Goal: Book appointment/travel/reservation

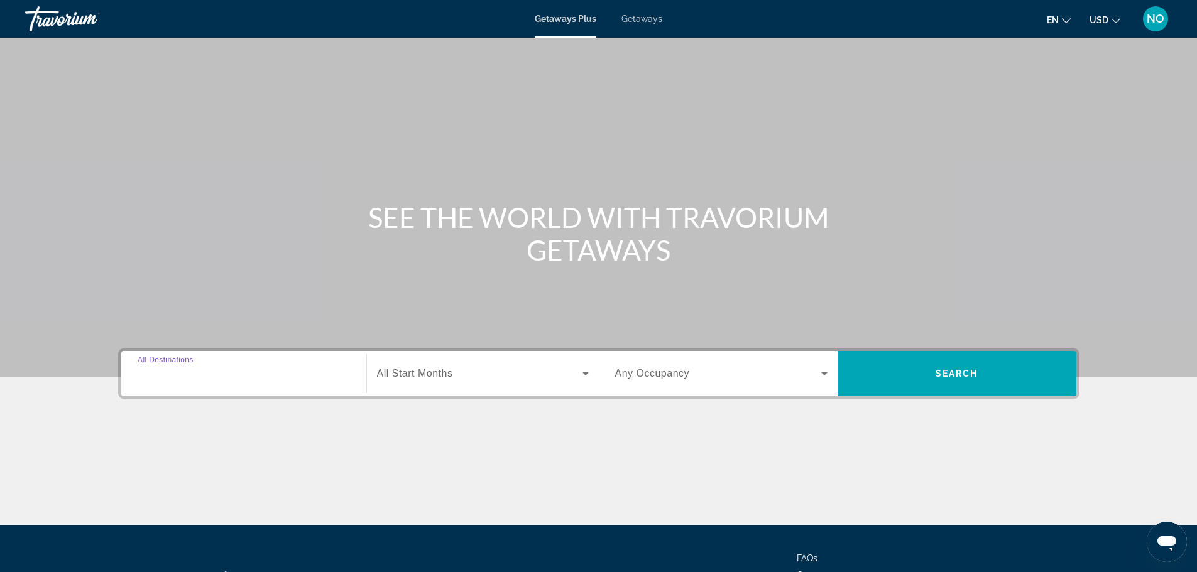
click at [305, 371] on input "Destination All Destinations" at bounding box center [244, 374] width 212 height 15
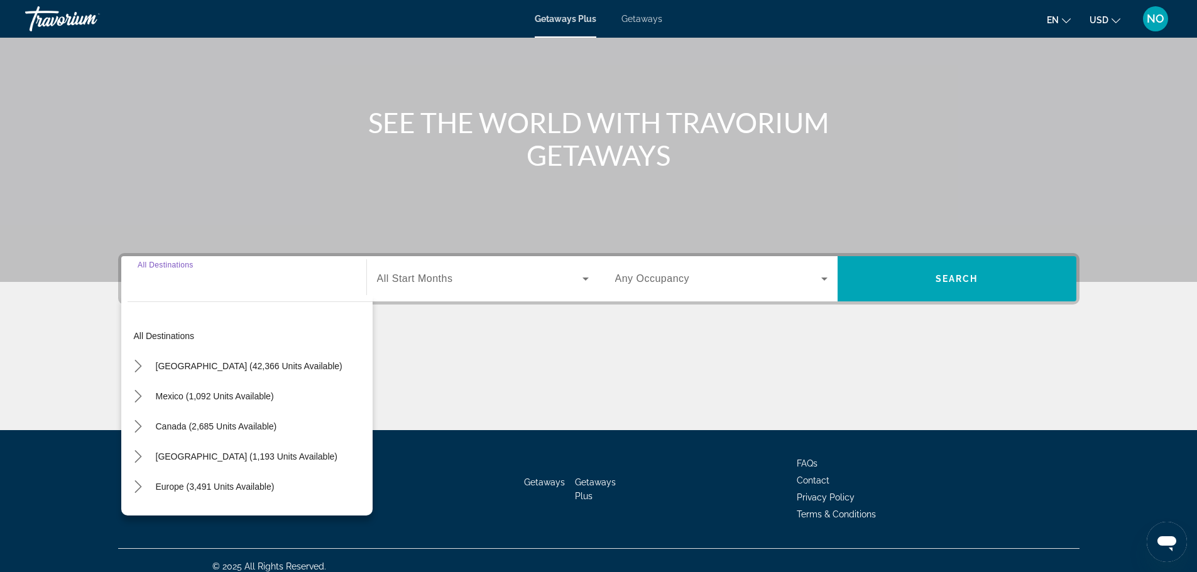
scroll to position [107, 0]
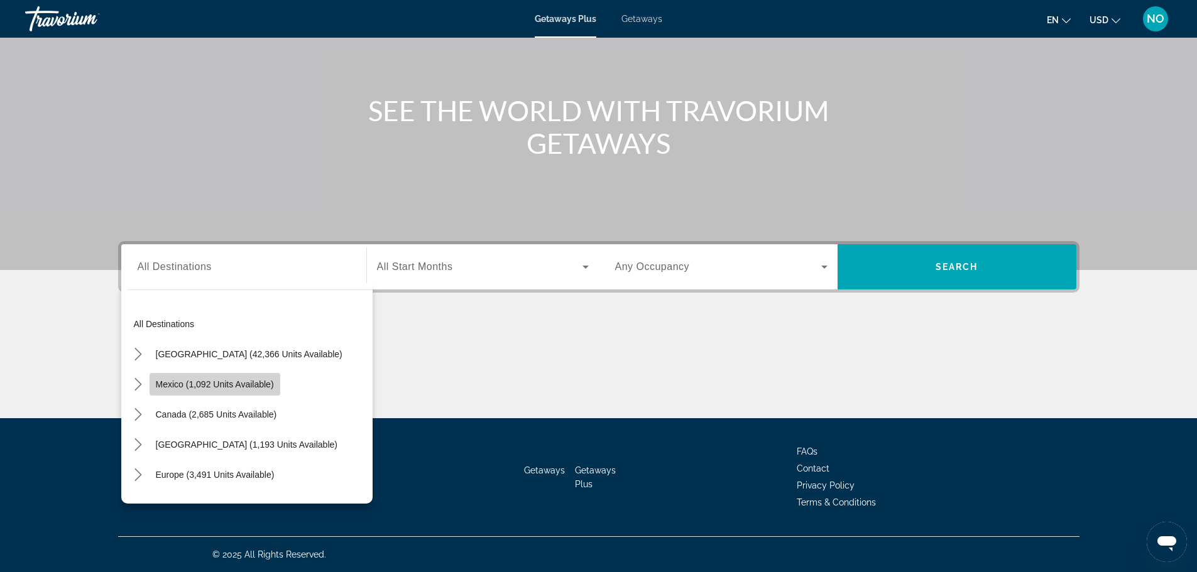
click at [267, 387] on span "Mexico (1,092 units available)" at bounding box center [215, 384] width 118 height 10
type input "**********"
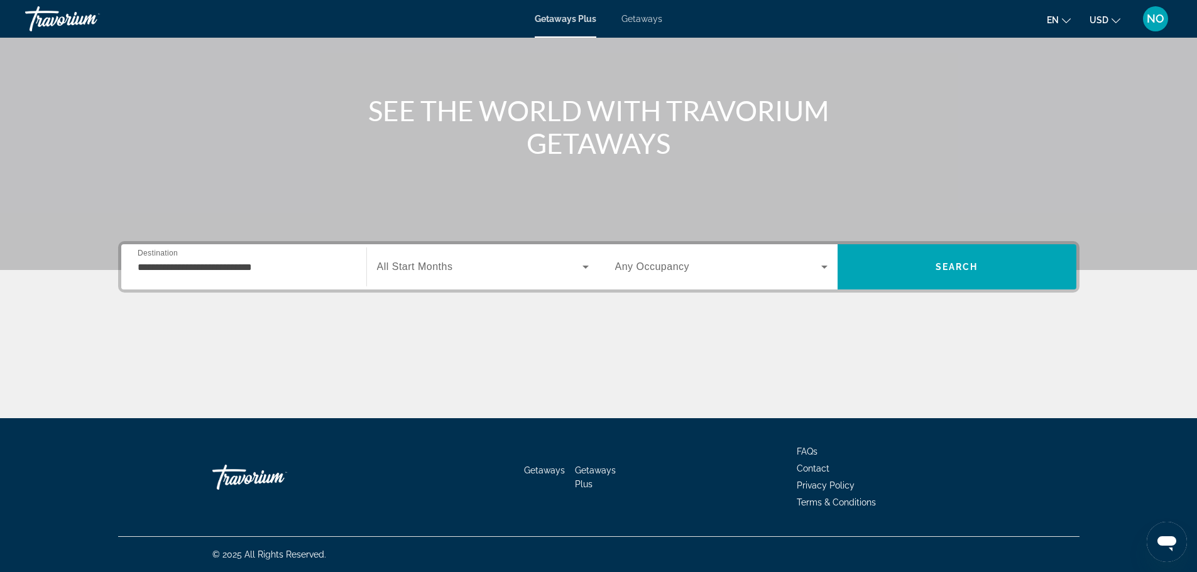
click at [436, 271] on span "All Start Months" at bounding box center [415, 266] width 76 height 11
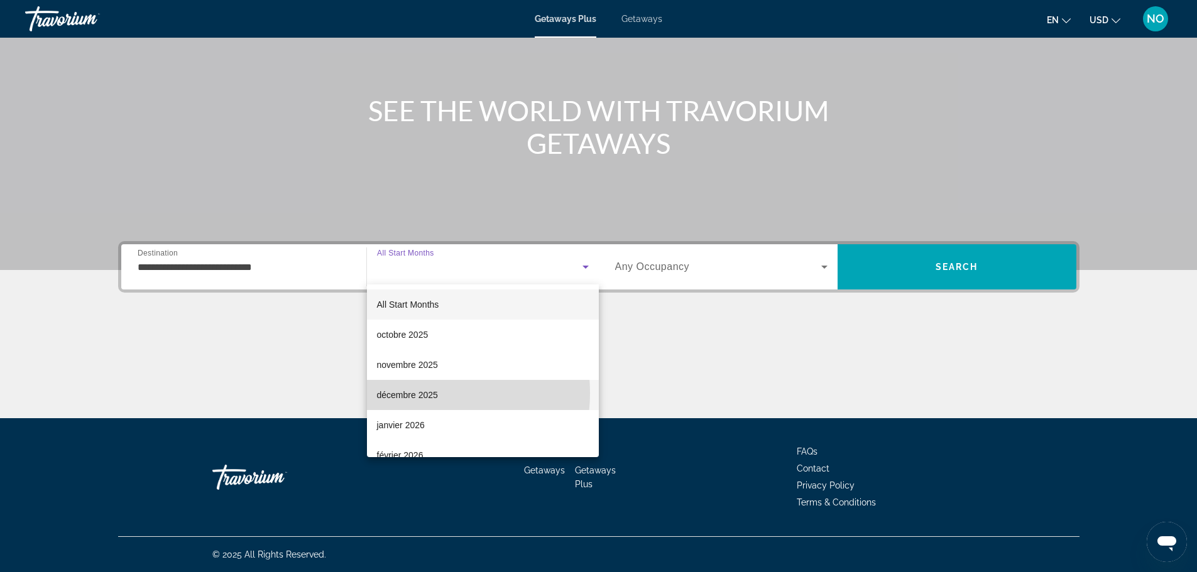
click at [418, 393] on span "décembre 2025" at bounding box center [407, 395] width 61 height 15
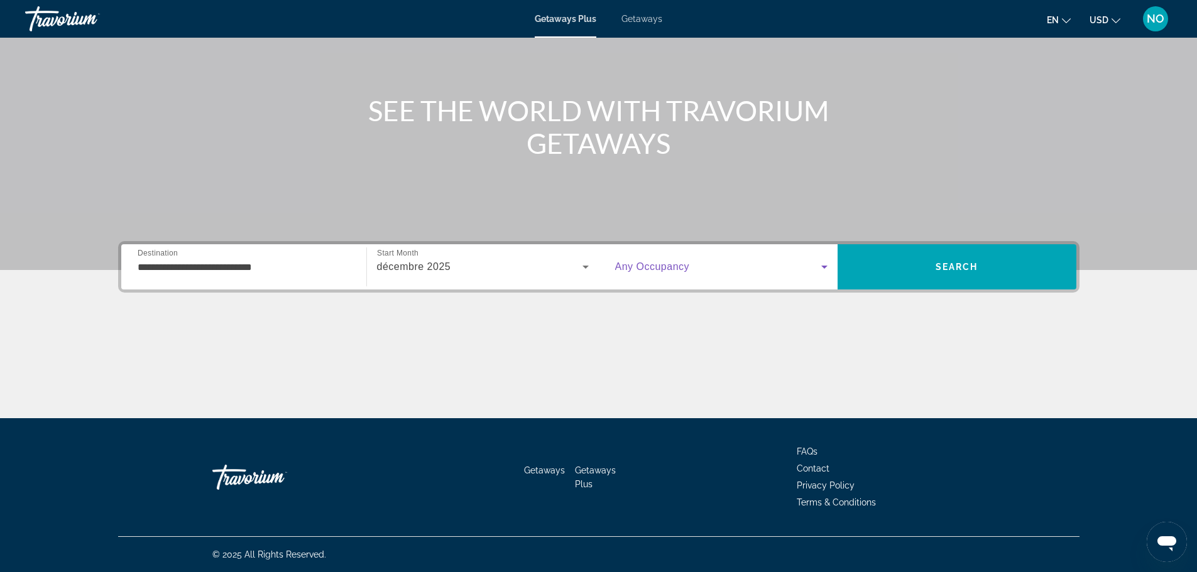
click at [696, 261] on span "Search widget" at bounding box center [718, 266] width 206 height 15
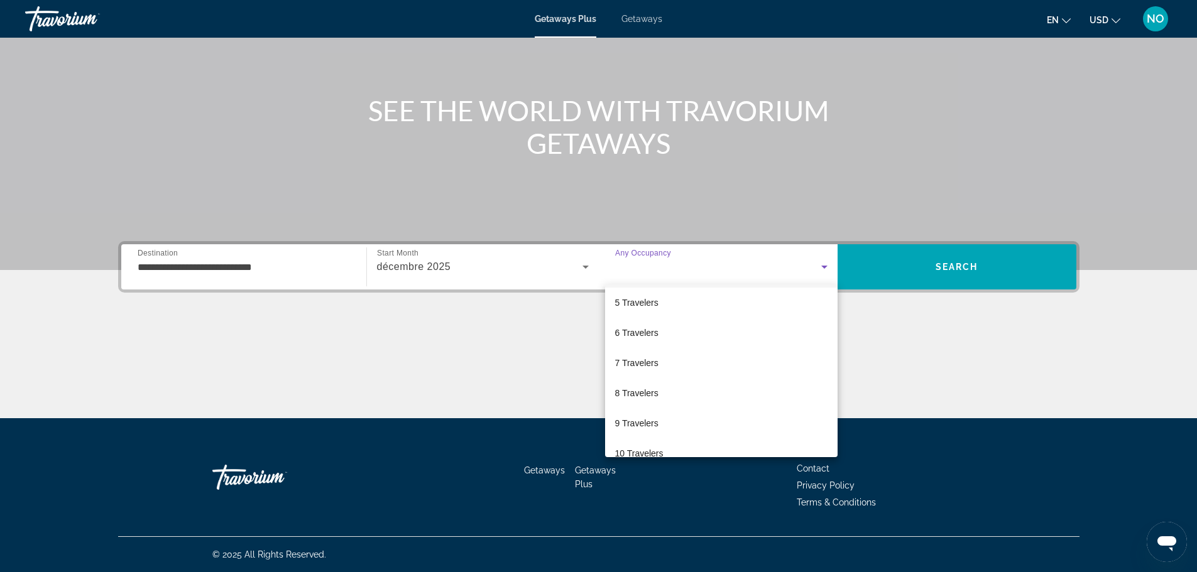
scroll to position [126, 0]
click at [657, 361] on span "7 Travelers" at bounding box center [636, 359] width 43 height 15
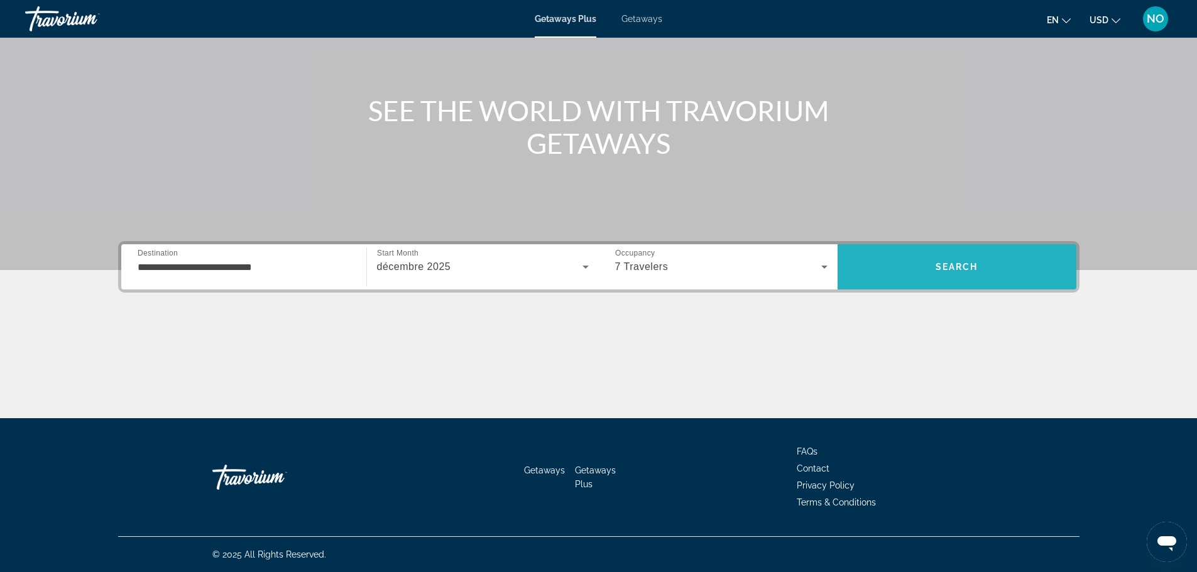
click at [922, 271] on span "Search" at bounding box center [956, 267] width 239 height 30
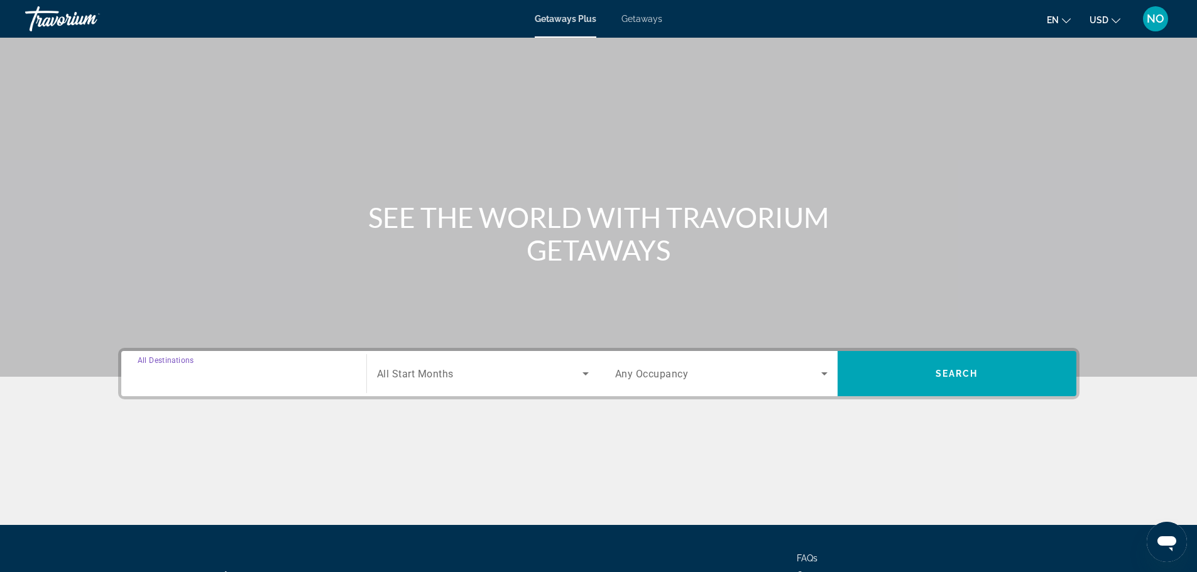
click at [279, 379] on input "Destination All Destinations" at bounding box center [244, 374] width 212 height 15
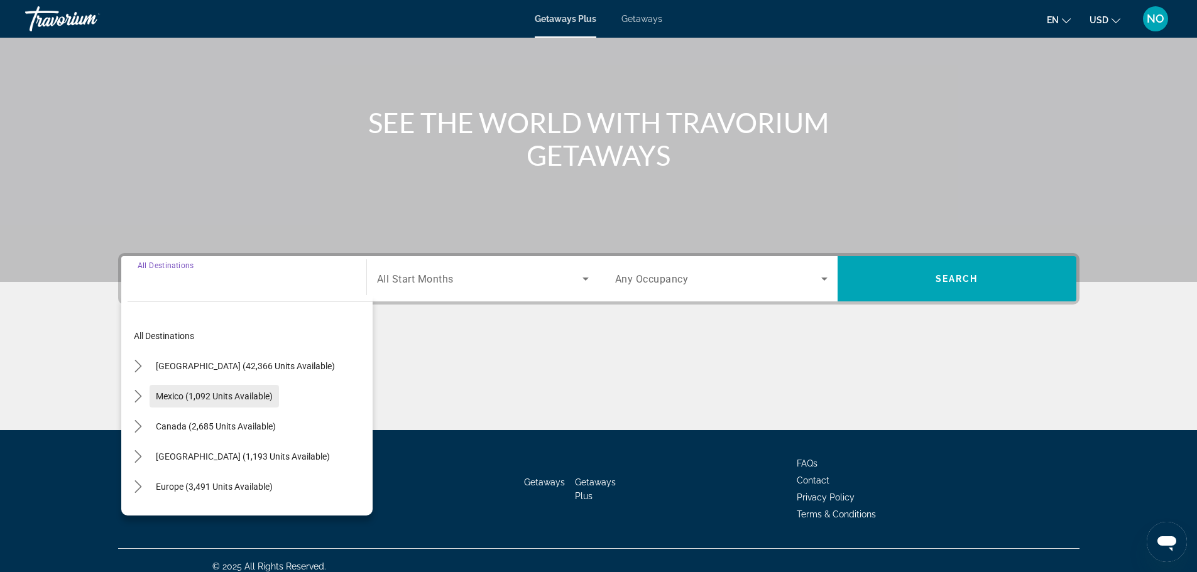
scroll to position [107, 0]
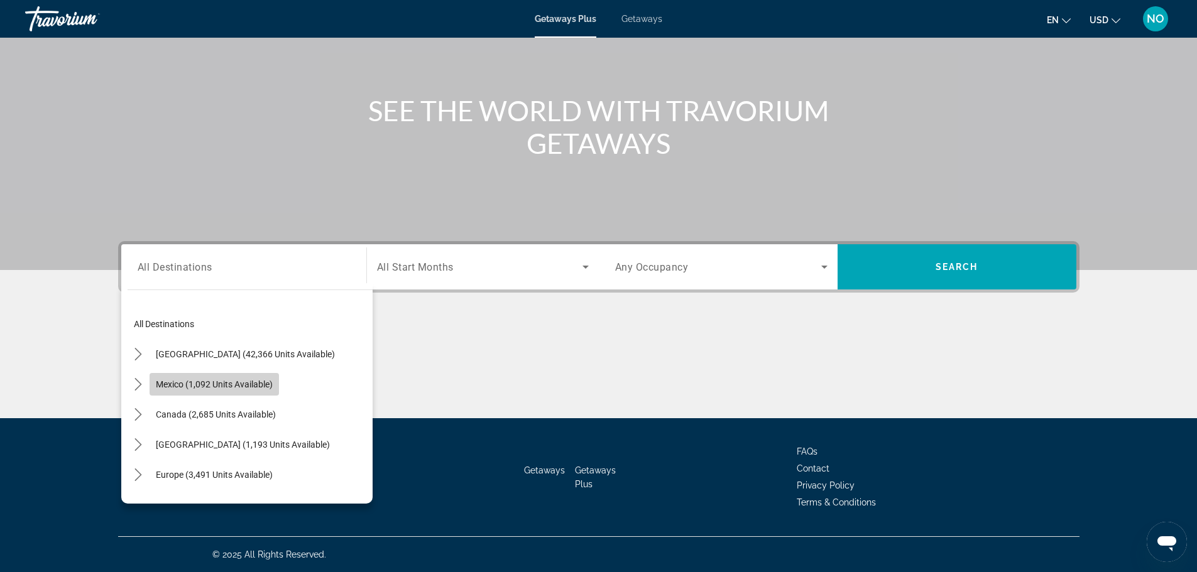
click at [265, 377] on span "Select destination: Mexico (1,092 units available)" at bounding box center [214, 384] width 129 height 30
type input "**********"
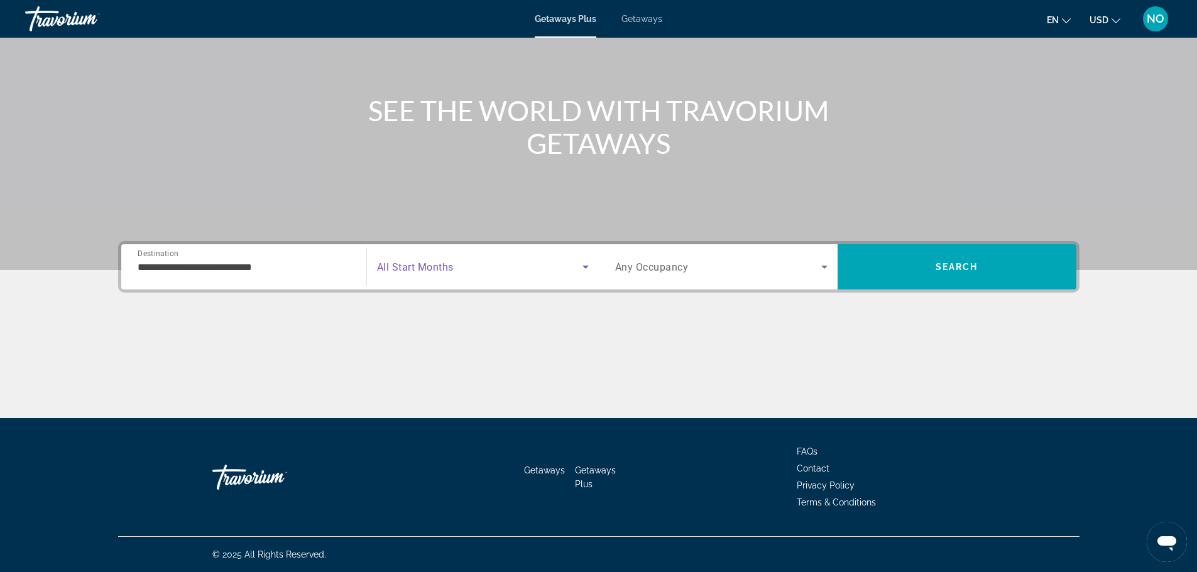
click at [462, 268] on span "Search widget" at bounding box center [479, 266] width 205 height 15
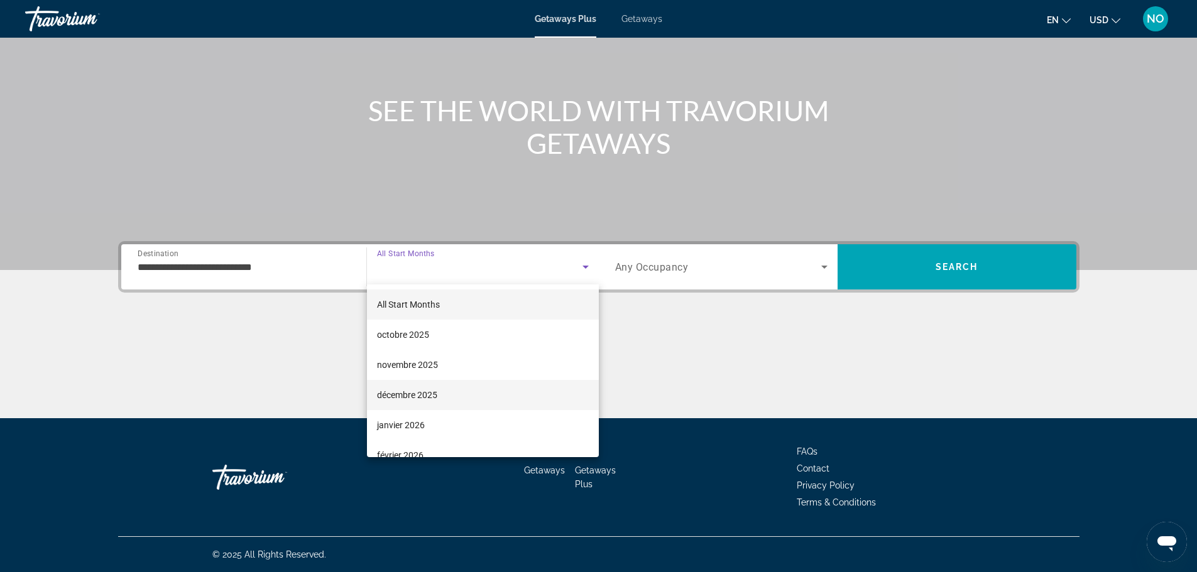
click at [416, 394] on span "décembre 2025" at bounding box center [407, 395] width 60 height 15
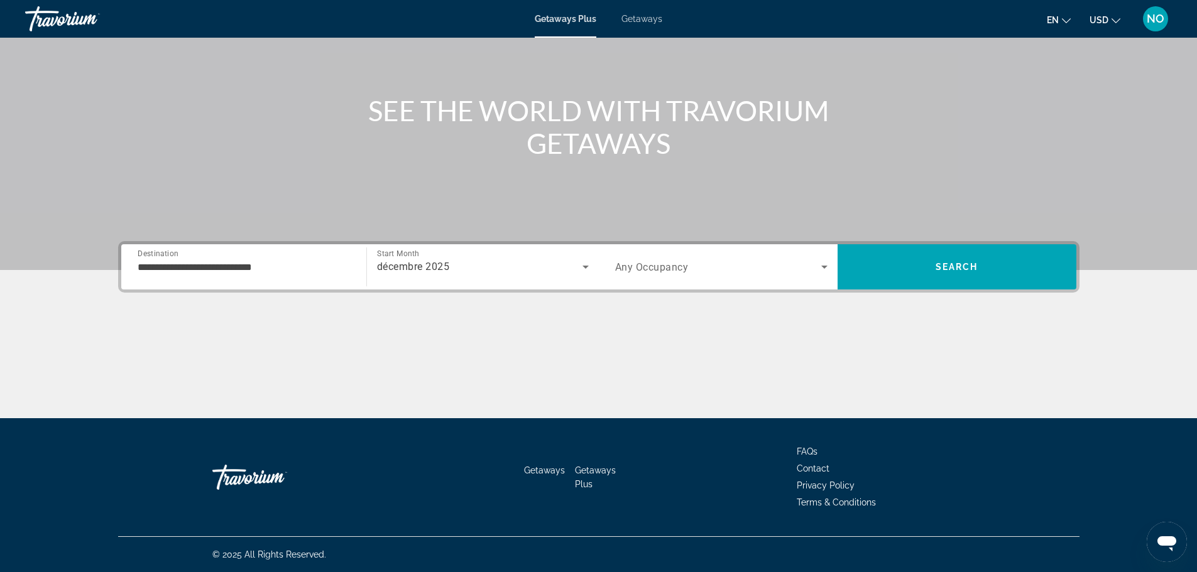
click at [693, 256] on div "Search widget" at bounding box center [721, 266] width 212 height 35
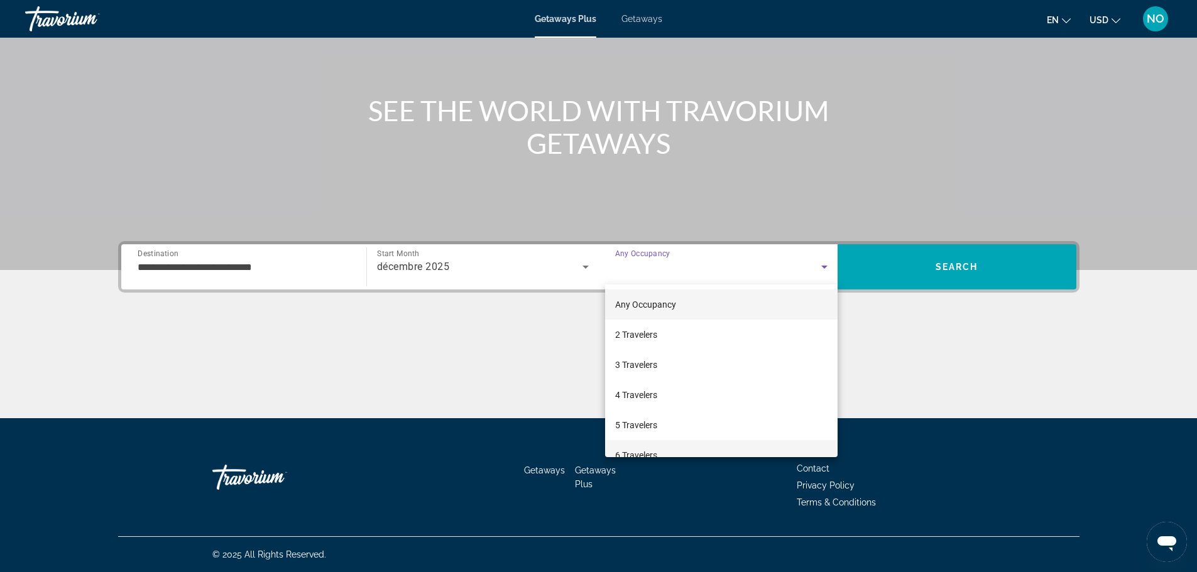
click at [654, 449] on span "6 Travelers" at bounding box center [636, 455] width 42 height 15
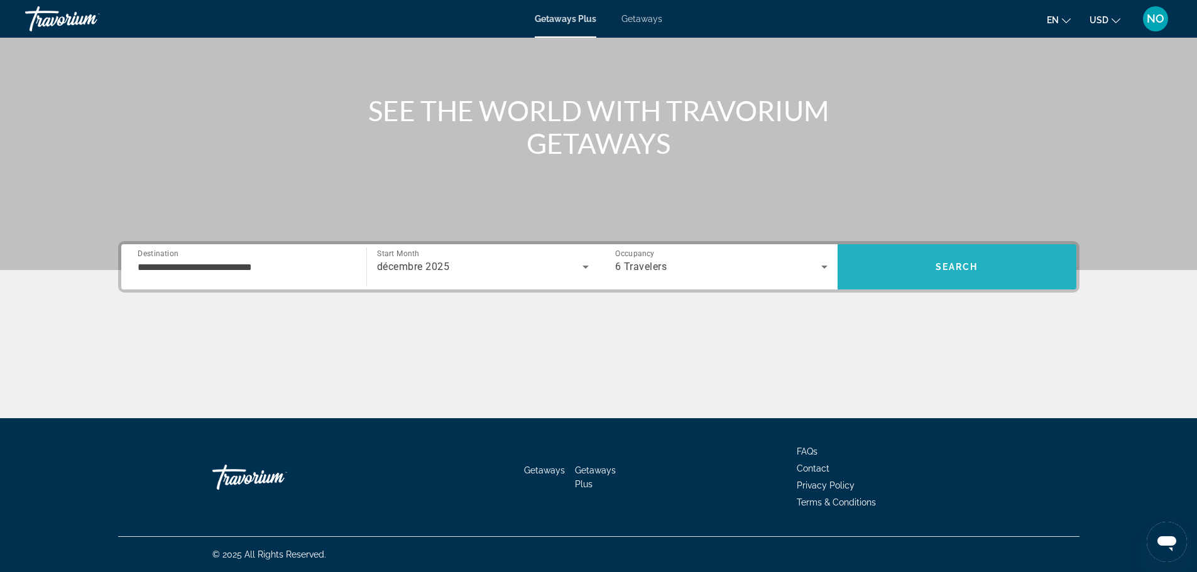
click at [926, 270] on span "Search" at bounding box center [956, 267] width 239 height 30
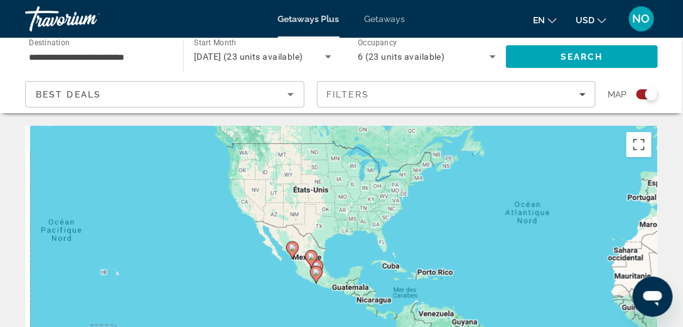
drag, startPoint x: 179, startPoint y: 226, endPoint x: 410, endPoint y: 121, distance: 253.9
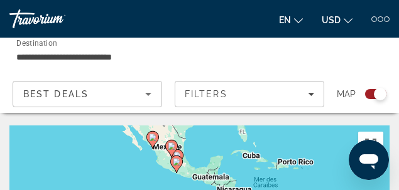
drag, startPoint x: 161, startPoint y: 137, endPoint x: 157, endPoint y: 124, distance: 13.3
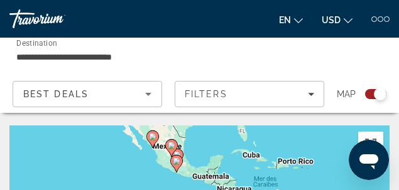
click at [146, 93] on icon "Sort by" at bounding box center [148, 94] width 6 height 3
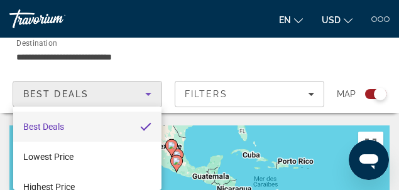
click at [146, 93] on div at bounding box center [199, 95] width 399 height 190
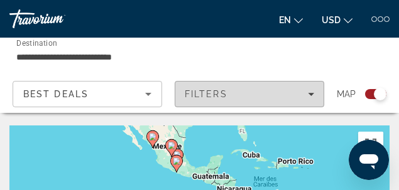
click at [313, 94] on icon "Filters" at bounding box center [311, 94] width 6 height 6
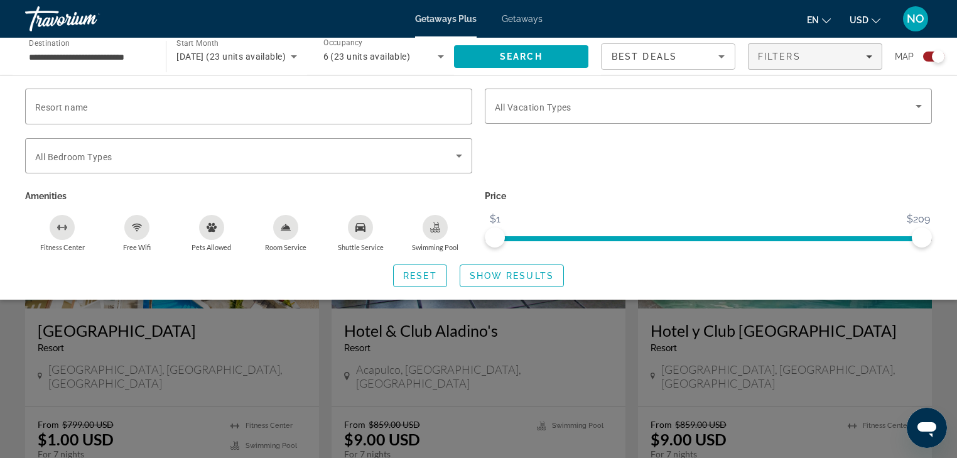
scroll to position [402, 0]
click at [540, 271] on span "Show Results" at bounding box center [512, 276] width 84 height 10
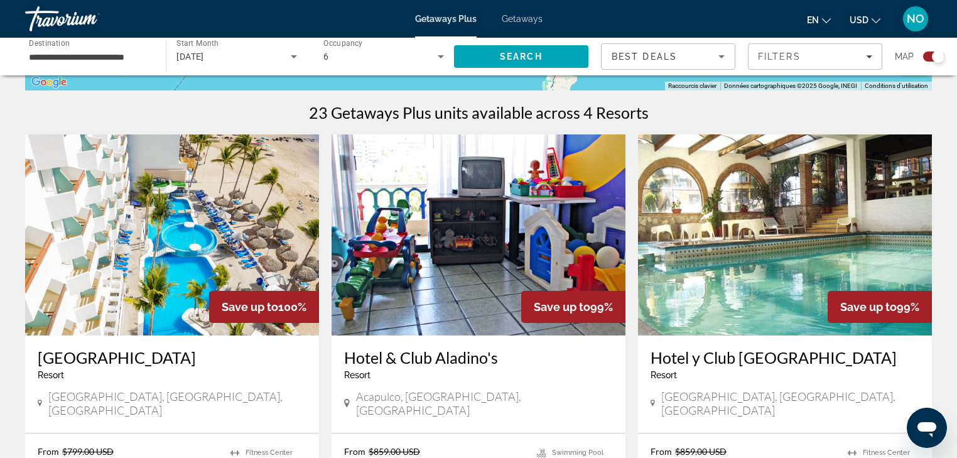
scroll to position [506, 0]
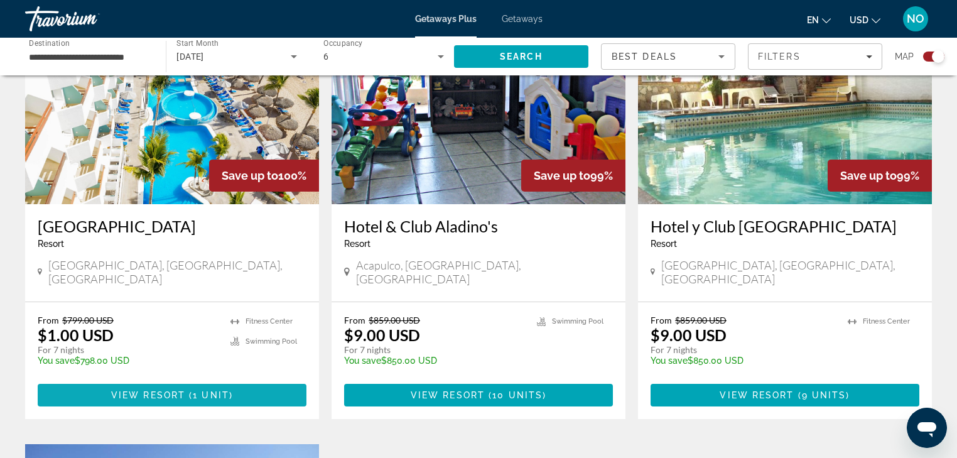
click at [128, 390] on span "View Resort" at bounding box center [148, 395] width 74 height 10
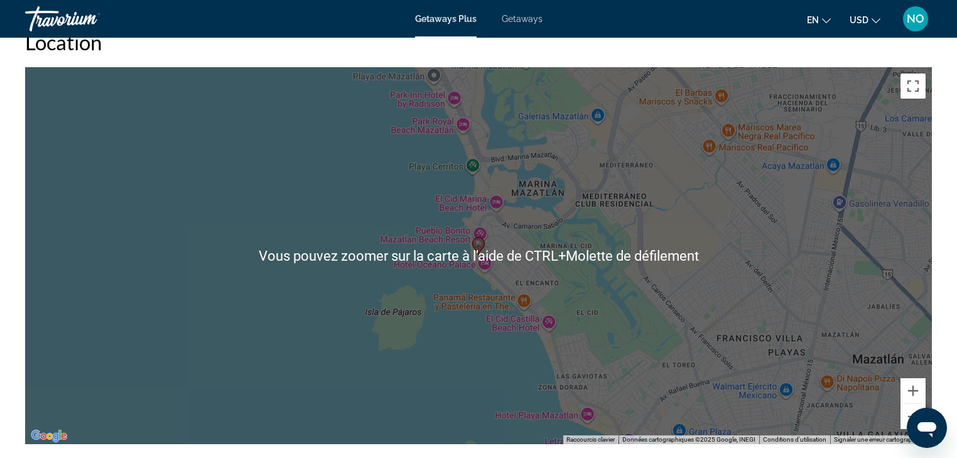
scroll to position [1709, 0]
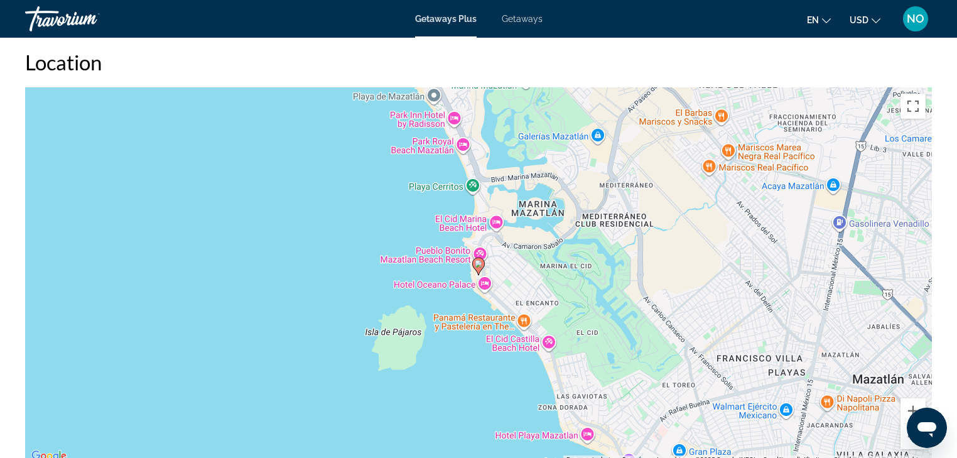
click at [536, 190] on div "Pour activer le glissement avec le clavier, appuyez sur Alt+Entrée. Une fois ce…" at bounding box center [478, 275] width 907 height 377
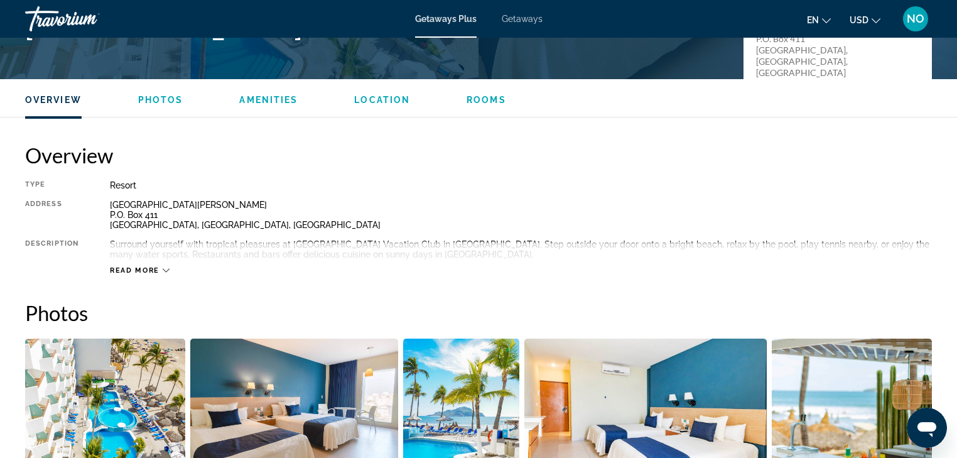
scroll to position [402, 0]
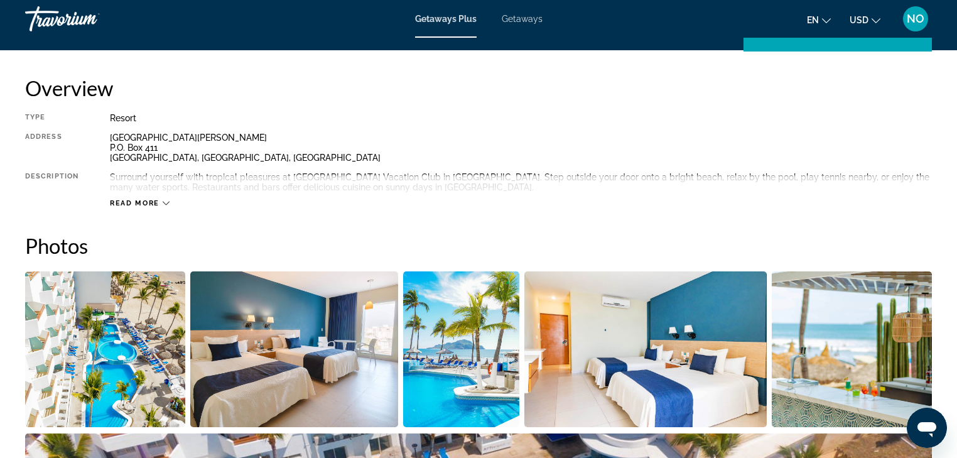
click at [161, 204] on div "Read more" at bounding box center [140, 203] width 60 height 8
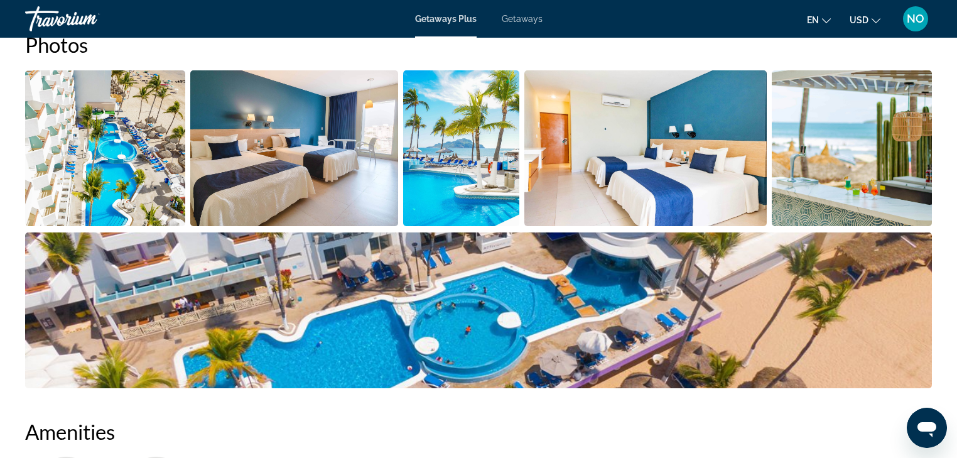
scroll to position [603, 0]
click at [630, 173] on img "Open full-screen image slider" at bounding box center [646, 148] width 242 height 156
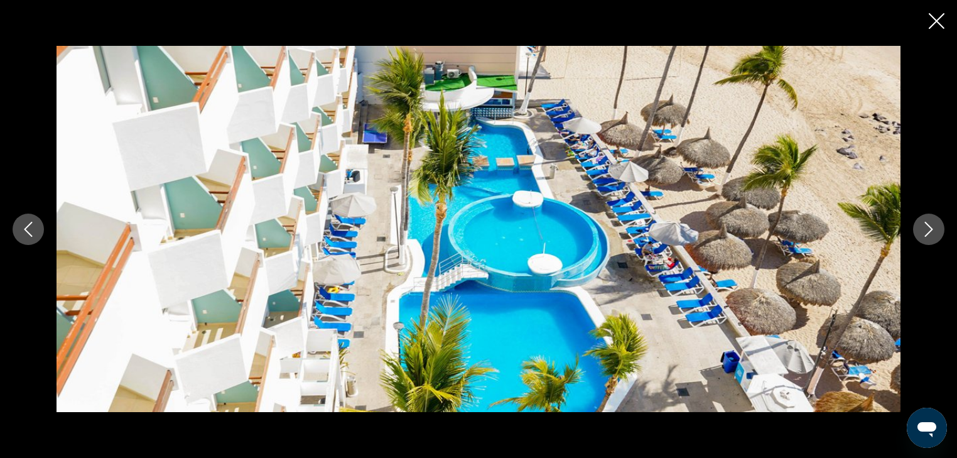
click at [927, 226] on icon "Next image" at bounding box center [929, 229] width 15 height 15
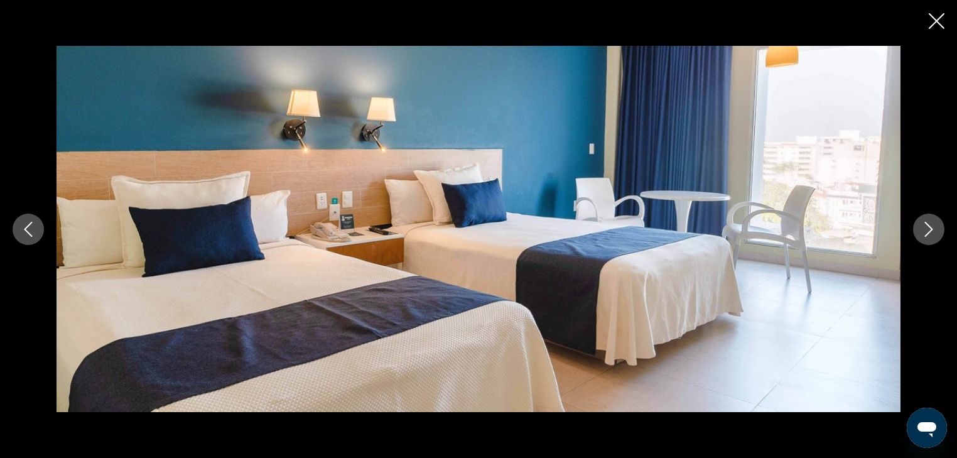
click at [927, 226] on icon "Next image" at bounding box center [929, 229] width 15 height 15
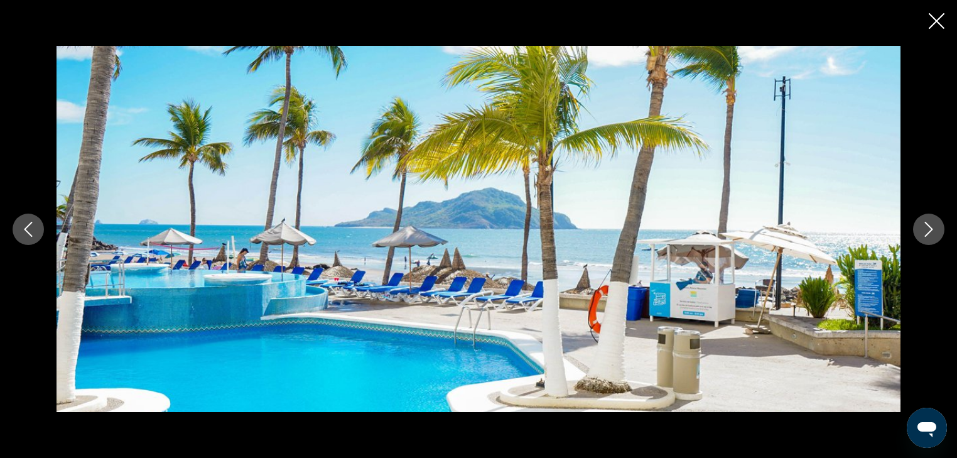
click at [927, 226] on icon "Next image" at bounding box center [929, 229] width 15 height 15
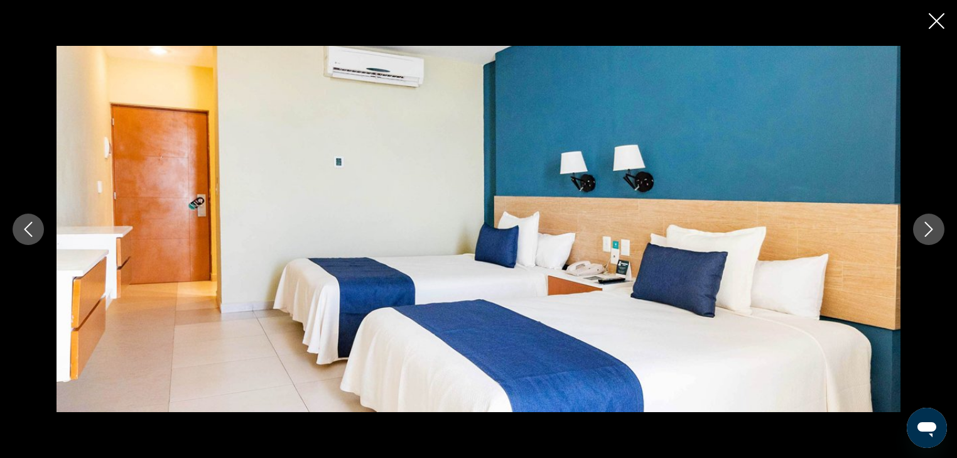
click at [927, 226] on icon "Next image" at bounding box center [929, 229] width 15 height 15
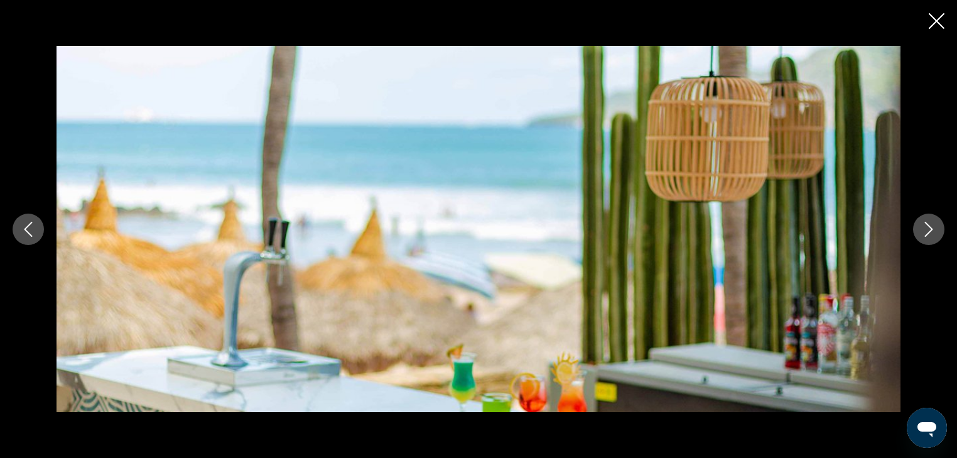
click at [927, 226] on icon "Next image" at bounding box center [929, 229] width 15 height 15
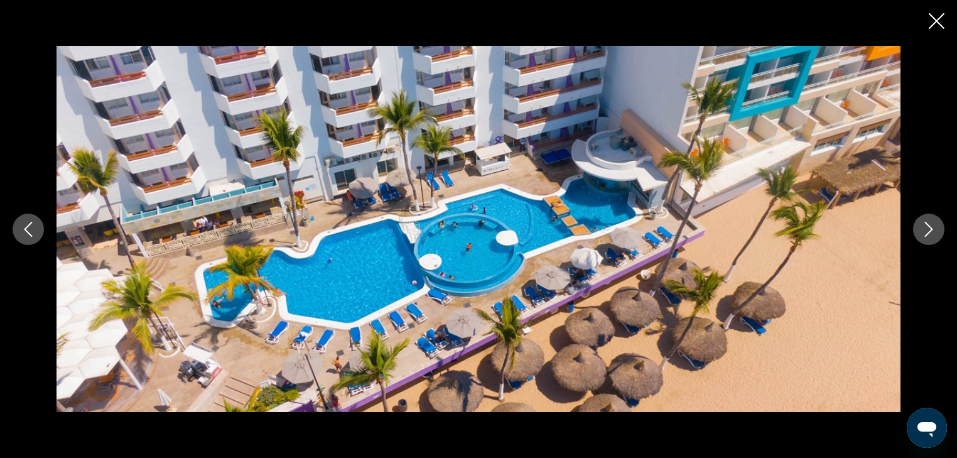
click at [927, 226] on icon "Next image" at bounding box center [929, 229] width 15 height 15
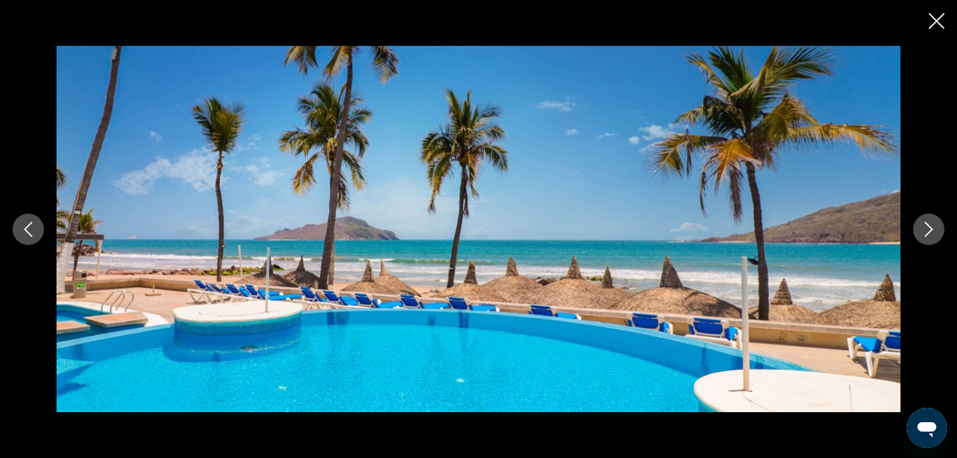
click at [927, 226] on icon "Next image" at bounding box center [929, 229] width 15 height 15
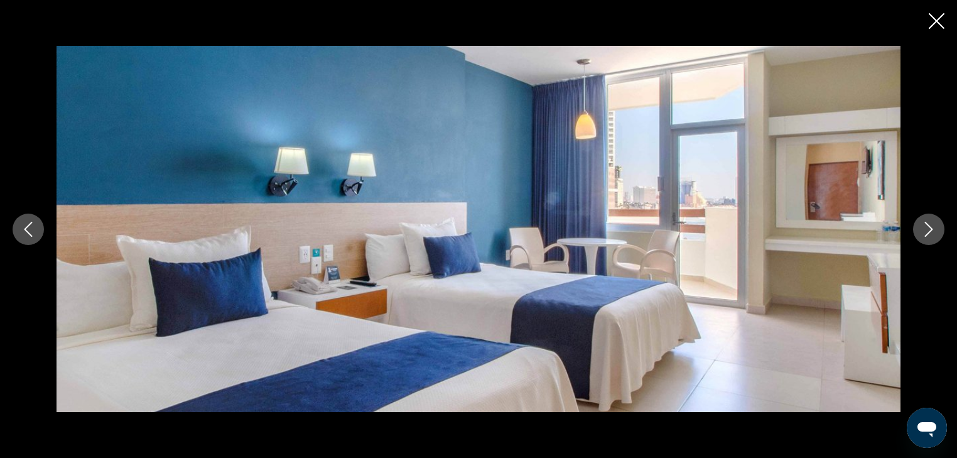
click at [927, 226] on icon "Next image" at bounding box center [929, 229] width 15 height 15
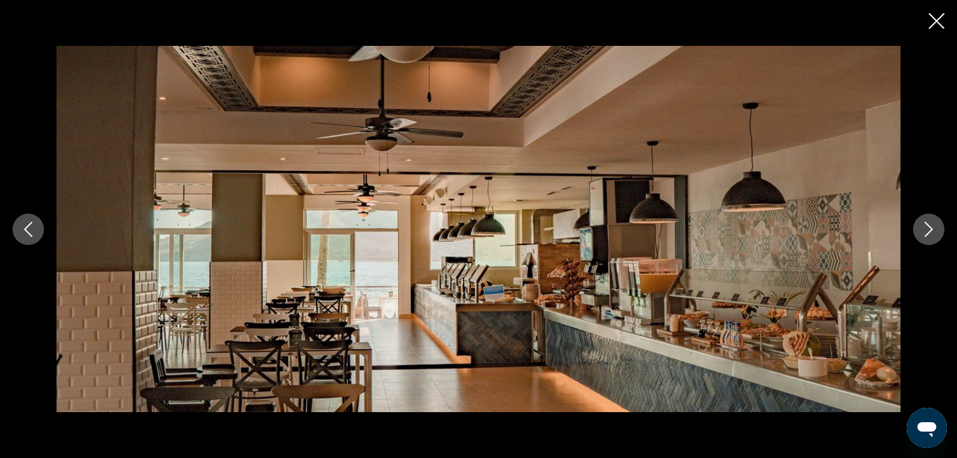
click at [927, 226] on icon "Next image" at bounding box center [929, 229] width 15 height 15
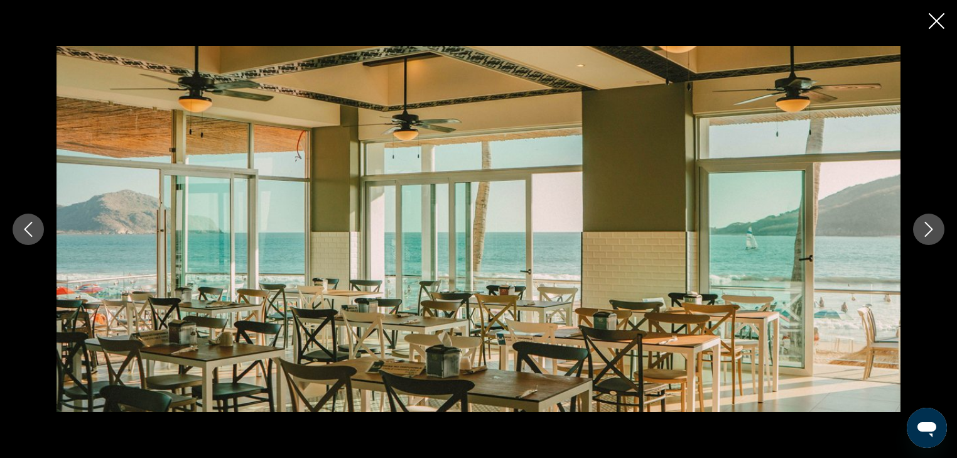
click at [927, 226] on icon "Next image" at bounding box center [929, 229] width 15 height 15
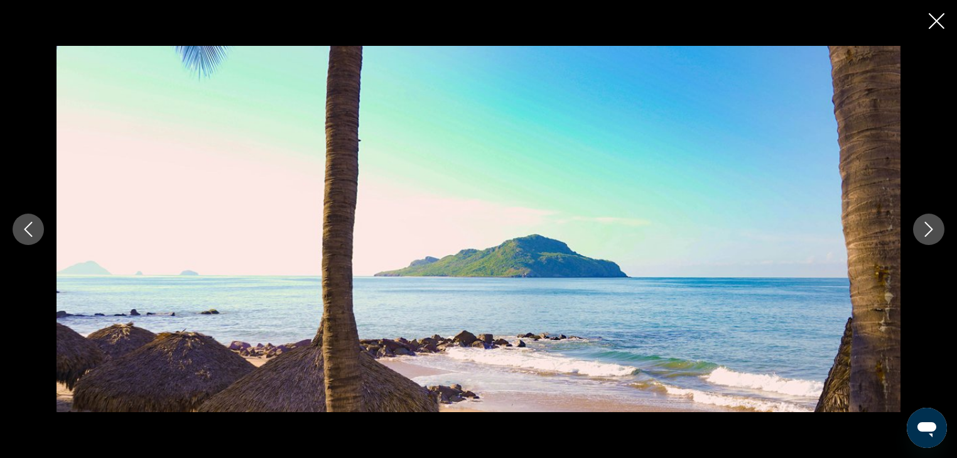
click at [927, 226] on icon "Next image" at bounding box center [929, 229] width 15 height 15
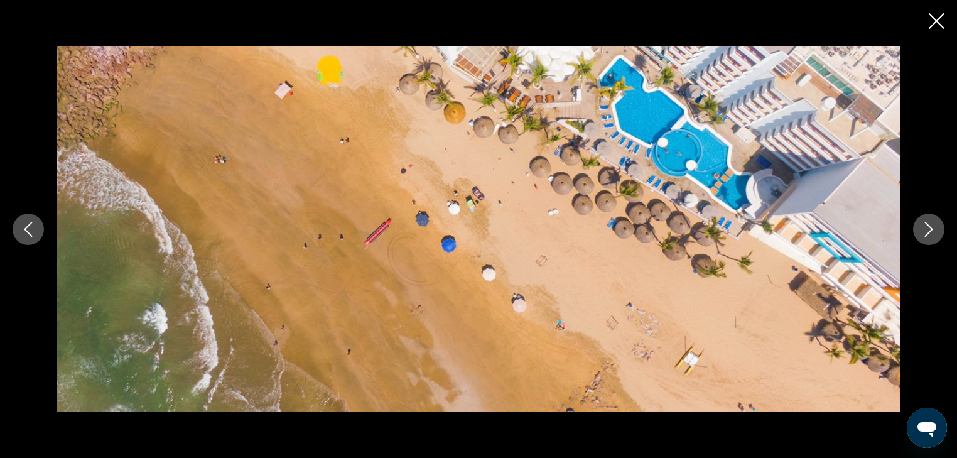
click at [927, 226] on icon "Next image" at bounding box center [929, 229] width 15 height 15
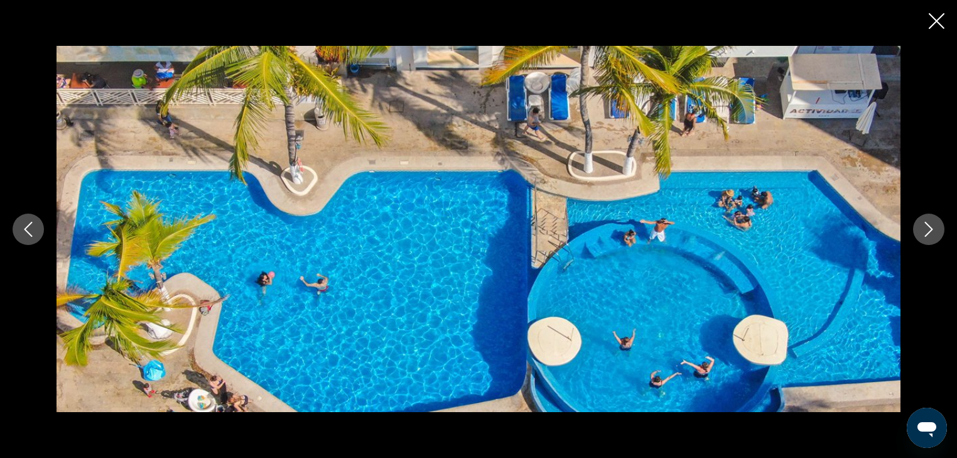
click at [927, 226] on icon "Next image" at bounding box center [929, 229] width 15 height 15
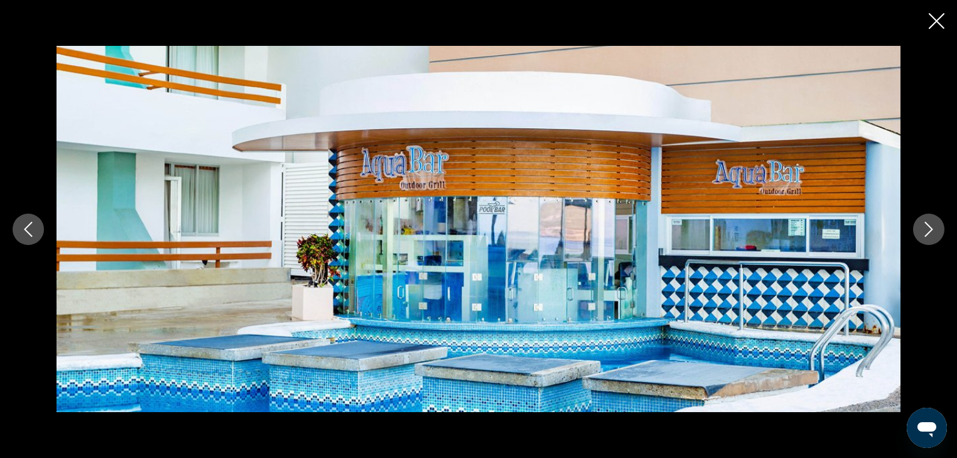
click at [927, 226] on icon "Next image" at bounding box center [929, 229] width 15 height 15
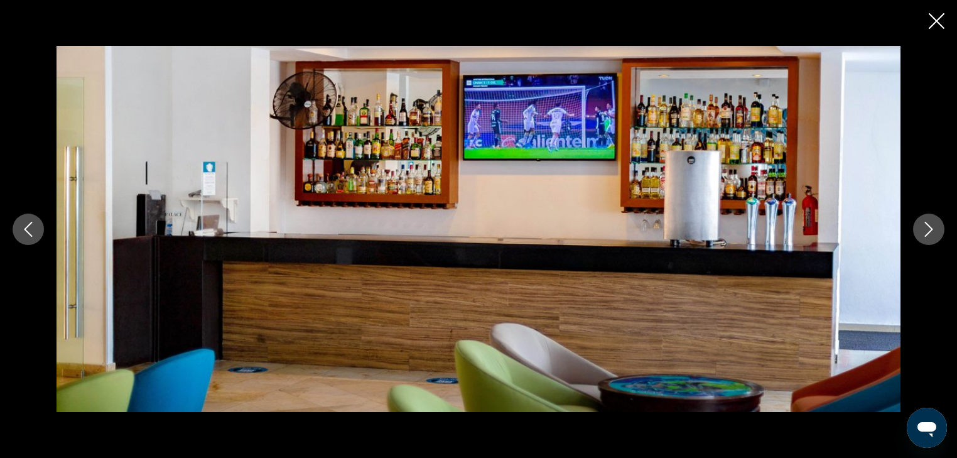
click at [927, 226] on icon "Next image" at bounding box center [929, 229] width 15 height 15
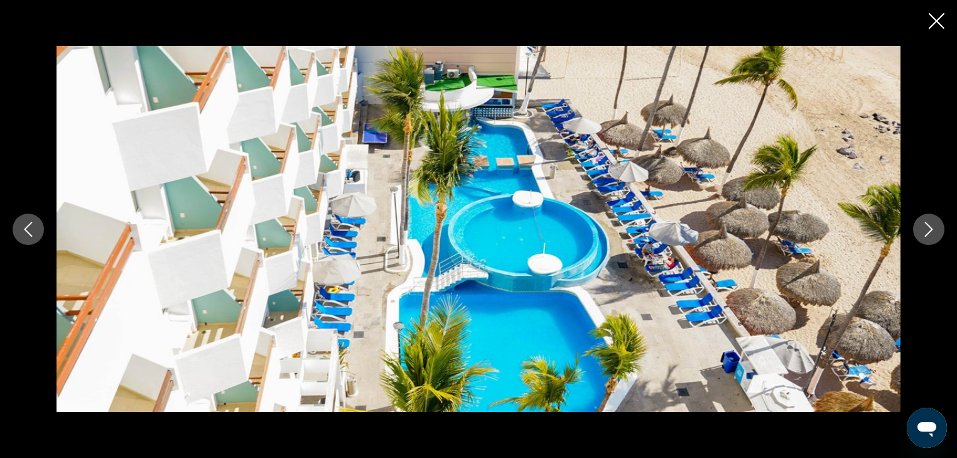
click at [927, 226] on icon "Next image" at bounding box center [929, 229] width 15 height 15
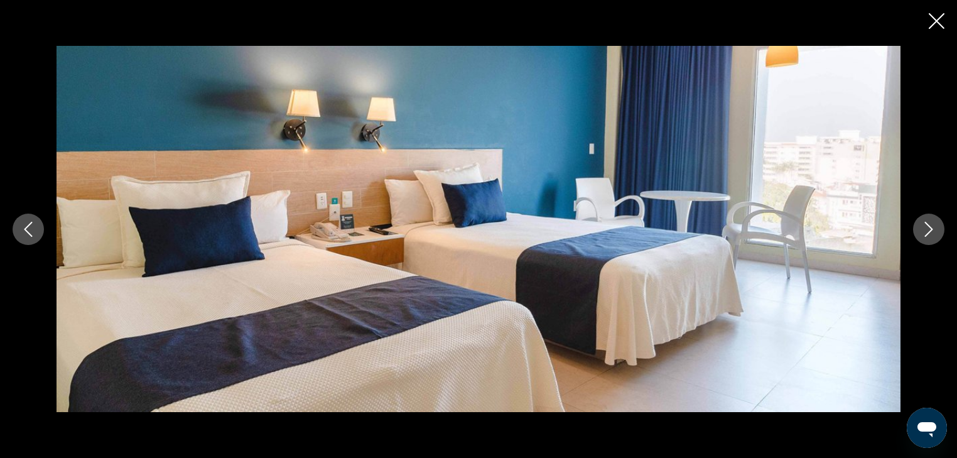
click at [927, 226] on icon "Next image" at bounding box center [929, 229] width 15 height 15
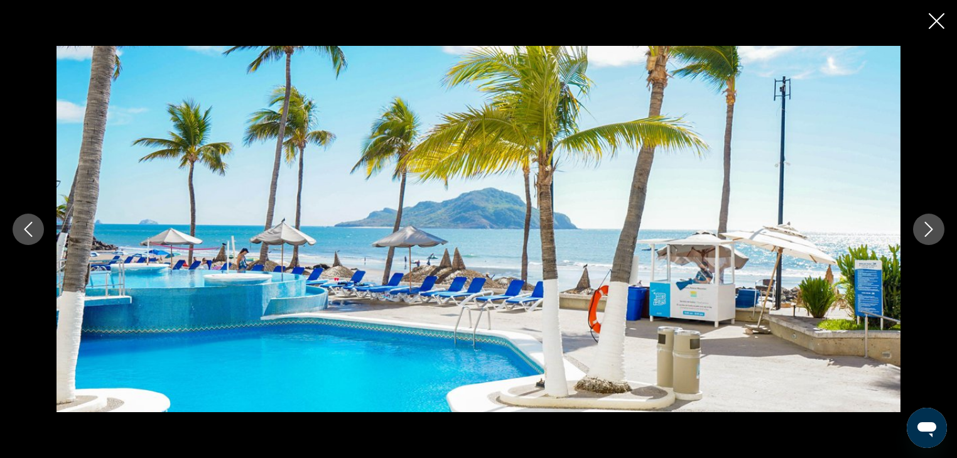
click at [927, 226] on icon "Next image" at bounding box center [929, 229] width 15 height 15
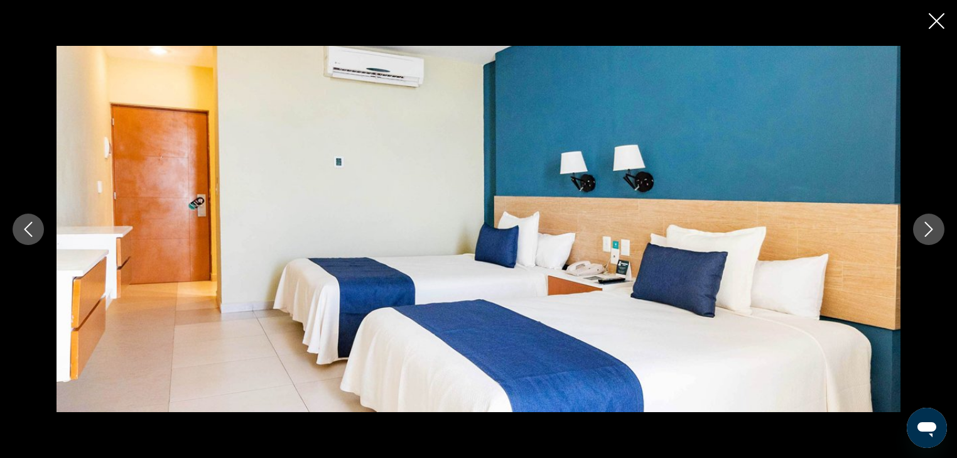
click at [924, 226] on icon "Next image" at bounding box center [929, 229] width 15 height 15
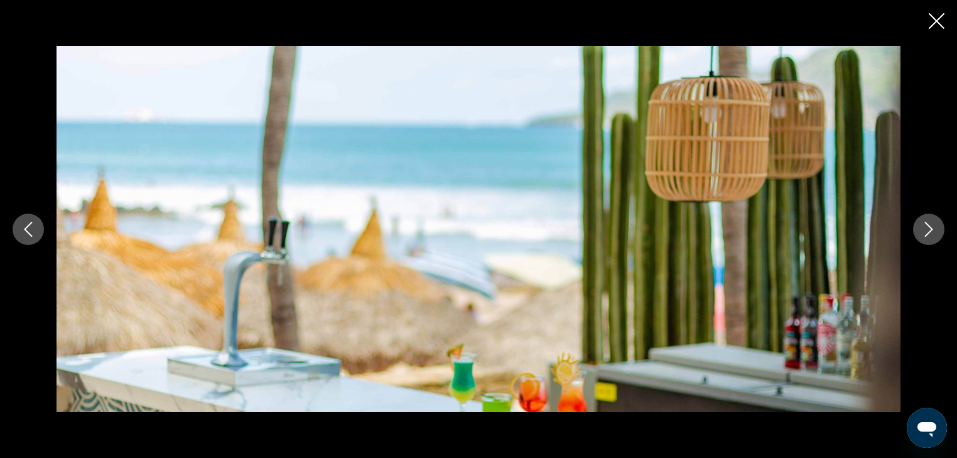
click at [924, 226] on icon "Next image" at bounding box center [929, 229] width 15 height 15
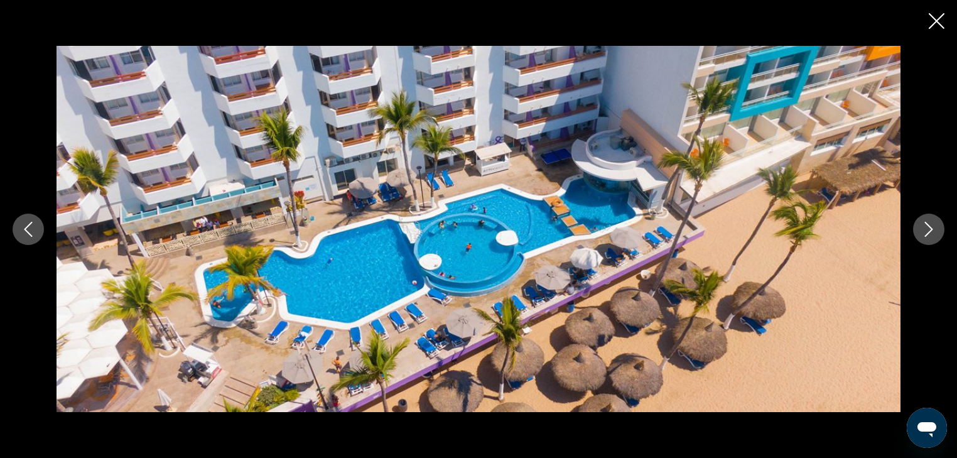
click at [923, 226] on icon "Next image" at bounding box center [929, 229] width 15 height 15
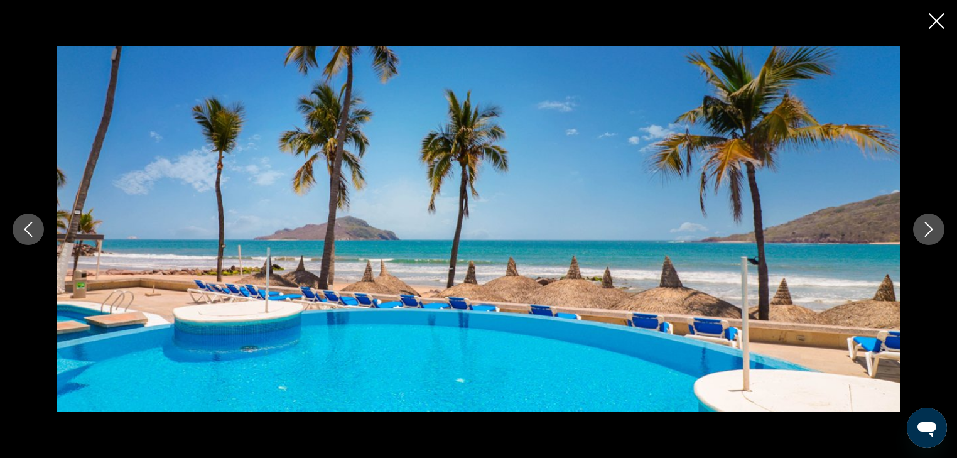
click at [940, 20] on icon "Close slideshow" at bounding box center [937, 21] width 16 height 16
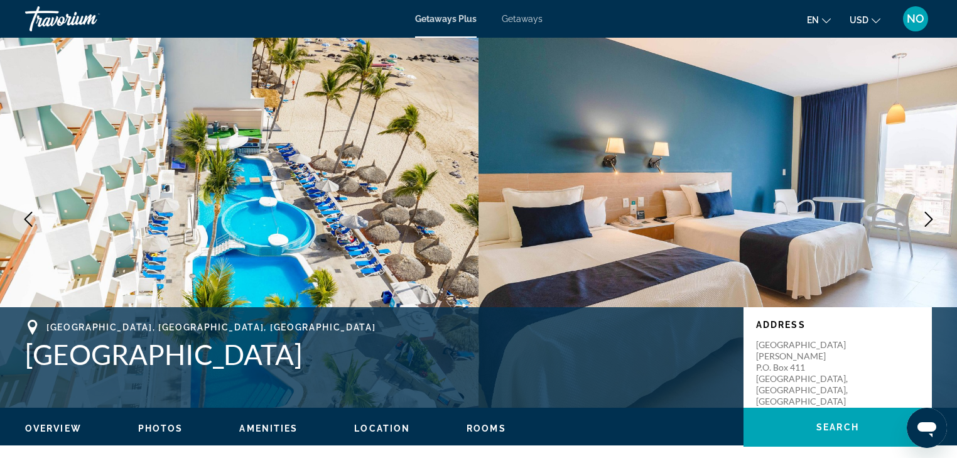
scroll to position [0, 0]
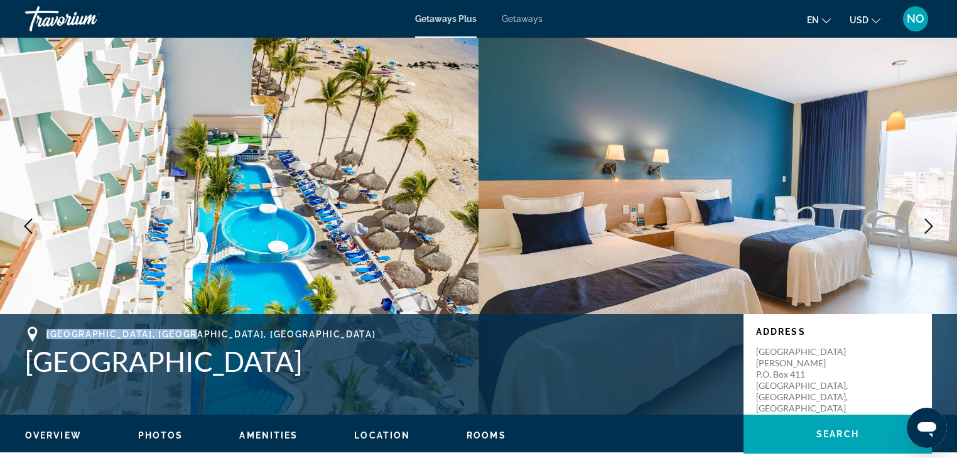
drag, startPoint x: 216, startPoint y: 332, endPoint x: 67, endPoint y: 324, distance: 149.1
click at [48, 327] on div "[GEOGRAPHIC_DATA], [GEOGRAPHIC_DATA], [GEOGRAPHIC_DATA]" at bounding box center [378, 334] width 706 height 15
copy span "[GEOGRAPHIC_DATA], [GEOGRAPHIC_DATA], [GEOGRAPHIC_DATA]"
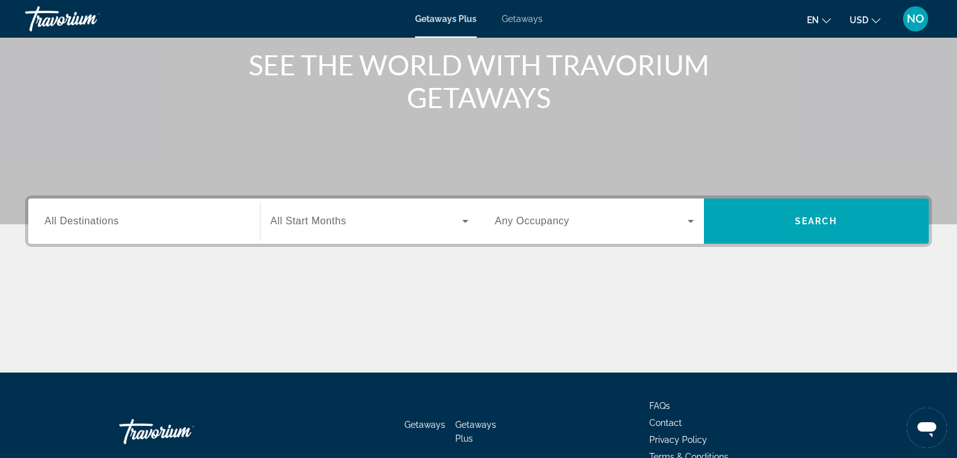
scroll to position [221, 0]
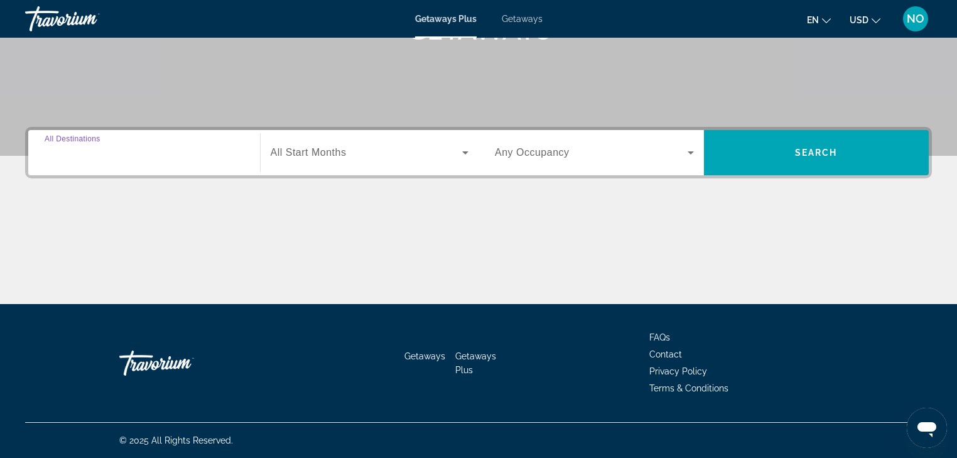
click at [157, 158] on input "Destination All Destinations" at bounding box center [144, 153] width 199 height 15
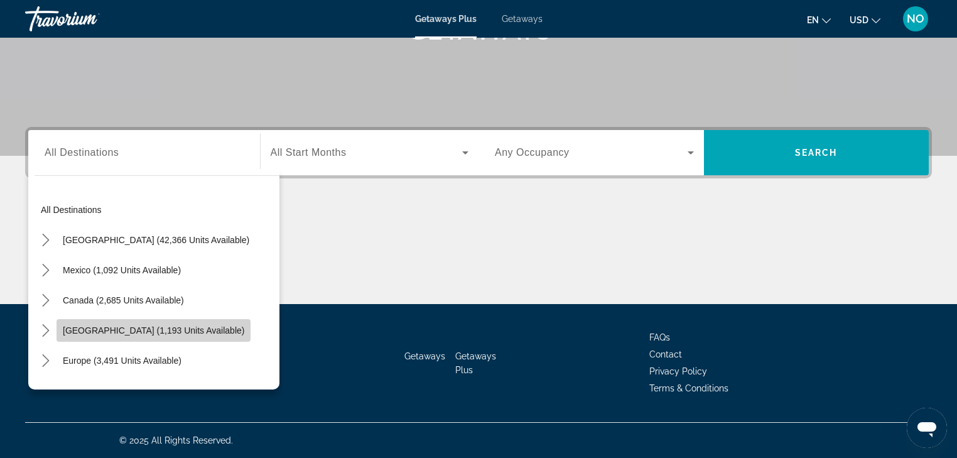
click at [212, 332] on span "[GEOGRAPHIC_DATA] (1,193 units available)" at bounding box center [154, 330] width 182 height 10
type input "**********"
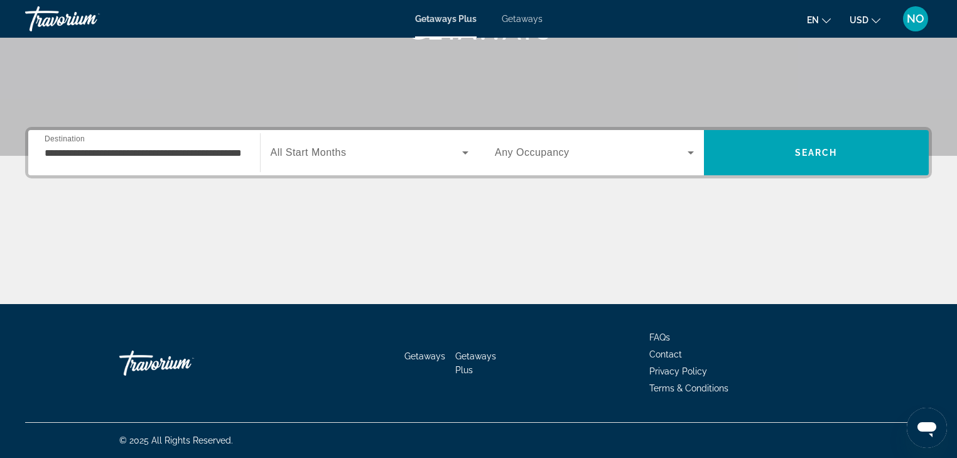
click at [381, 143] on div "Search widget" at bounding box center [370, 152] width 199 height 35
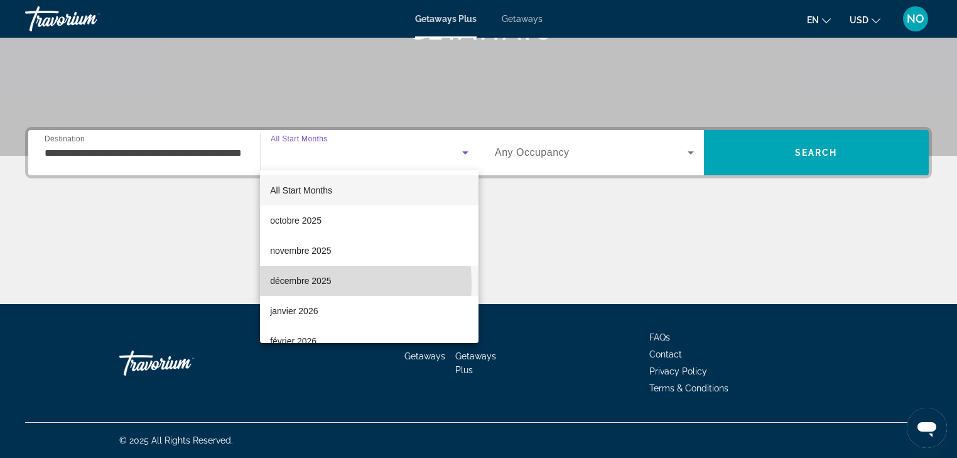
click at [304, 283] on span "décembre 2025" at bounding box center [300, 280] width 61 height 15
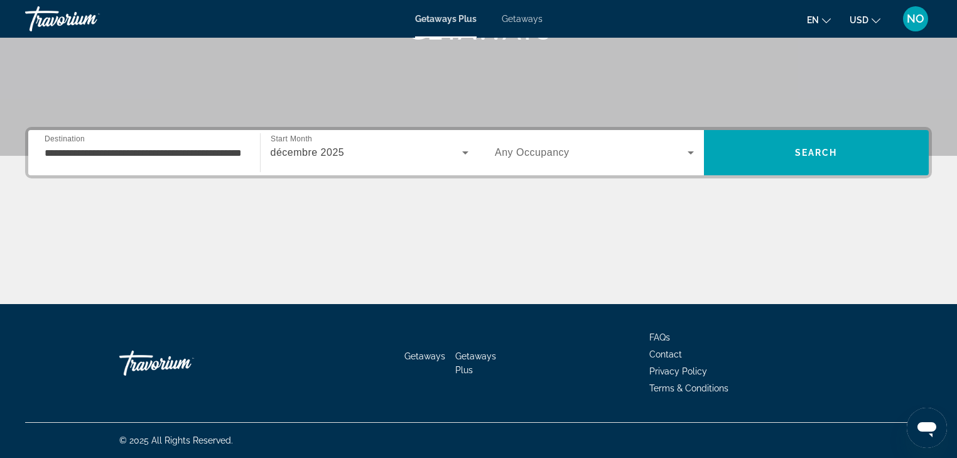
click at [613, 143] on div "Search widget" at bounding box center [594, 152] width 199 height 35
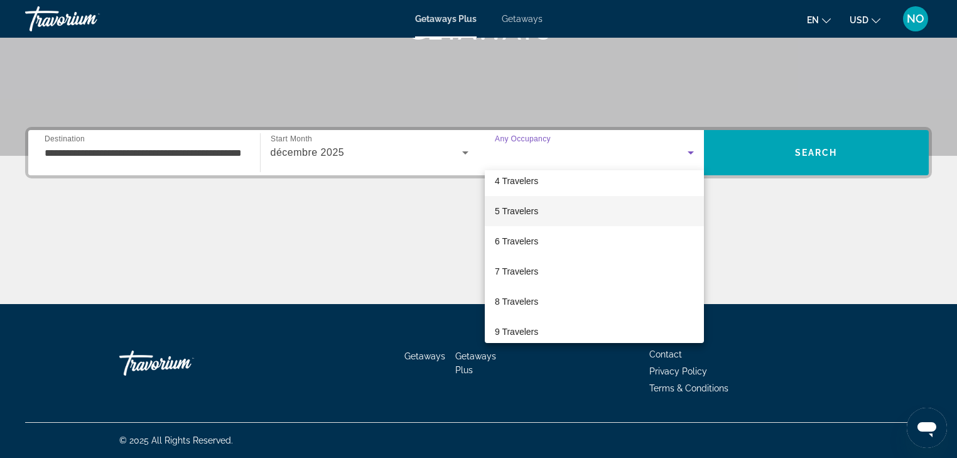
scroll to position [101, 0]
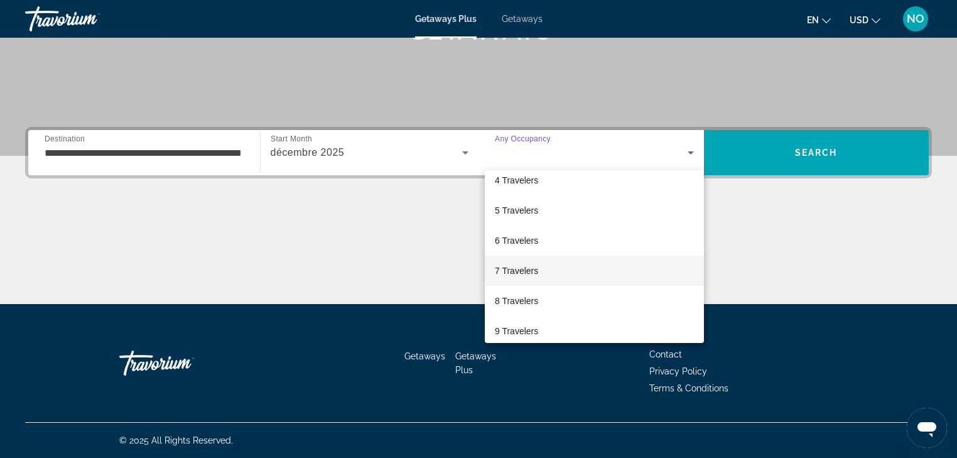
click at [560, 271] on mat-option "7 Travelers" at bounding box center [594, 271] width 219 height 30
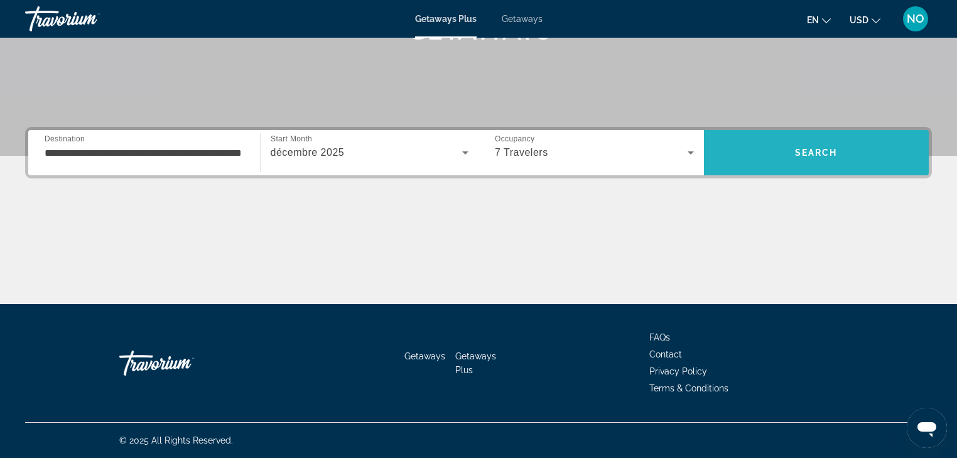
click at [817, 149] on span "Search" at bounding box center [816, 153] width 43 height 10
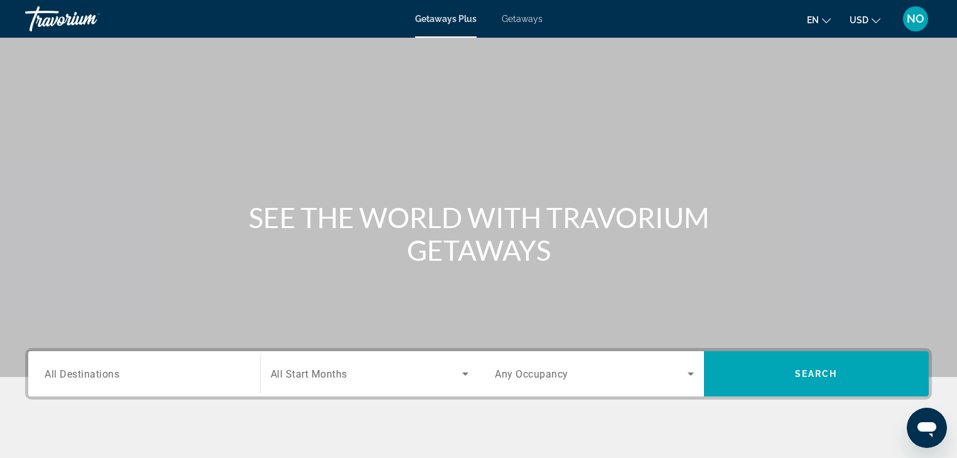
click at [128, 367] on input "Destination All Destinations" at bounding box center [144, 374] width 199 height 15
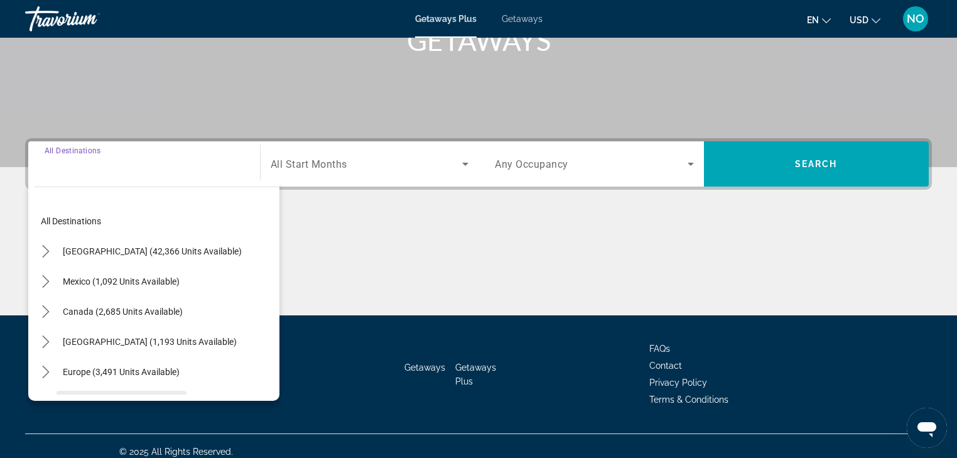
scroll to position [221, 0]
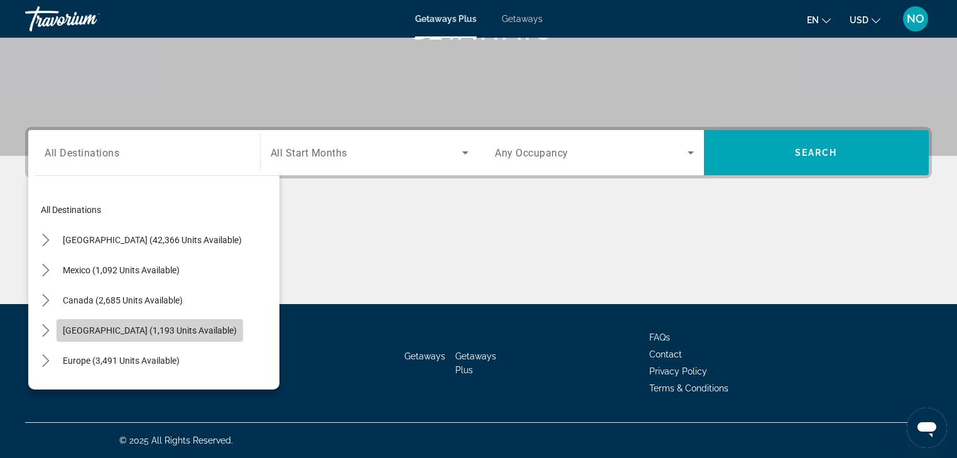
click at [131, 330] on span "[GEOGRAPHIC_DATA] (1,193 units available)" at bounding box center [150, 330] width 174 height 10
type input "**********"
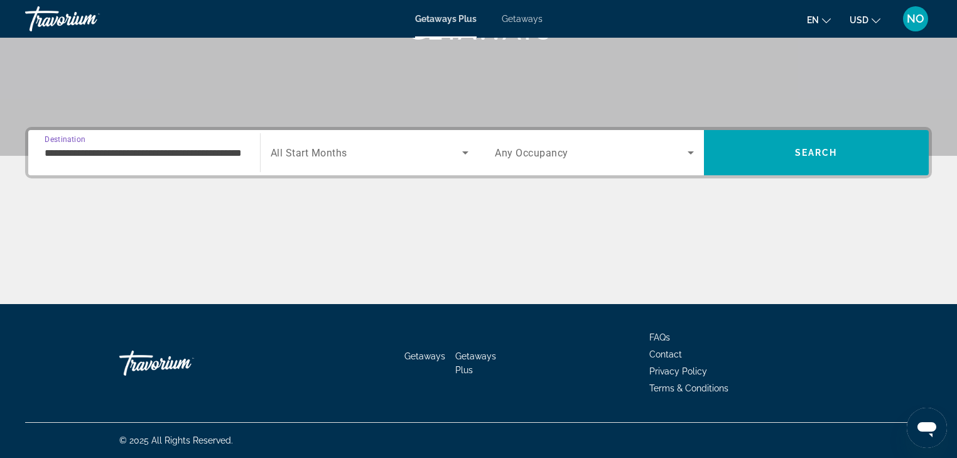
click at [378, 140] on div "Search widget" at bounding box center [370, 152] width 199 height 35
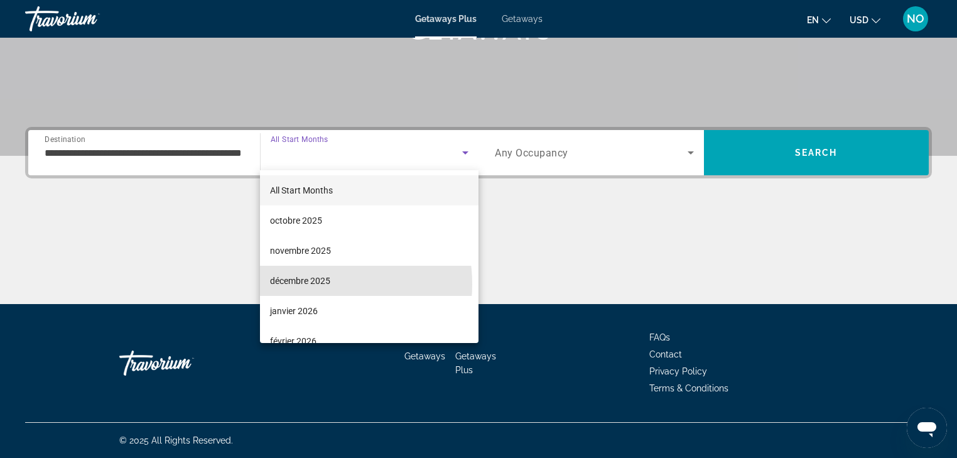
drag, startPoint x: 312, startPoint y: 284, endPoint x: 405, endPoint y: 196, distance: 128.0
click at [319, 277] on span "décembre 2025" at bounding box center [300, 280] width 60 height 15
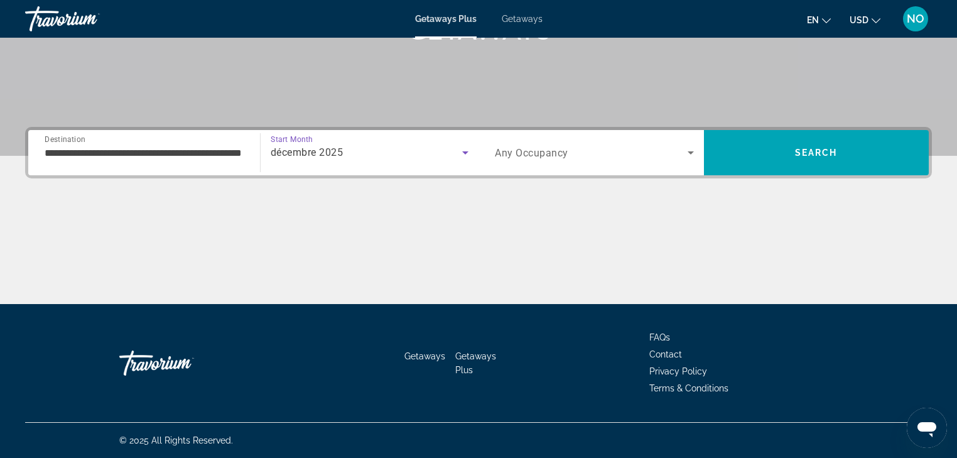
click at [535, 151] on span "Any Occupancy" at bounding box center [531, 153] width 73 height 12
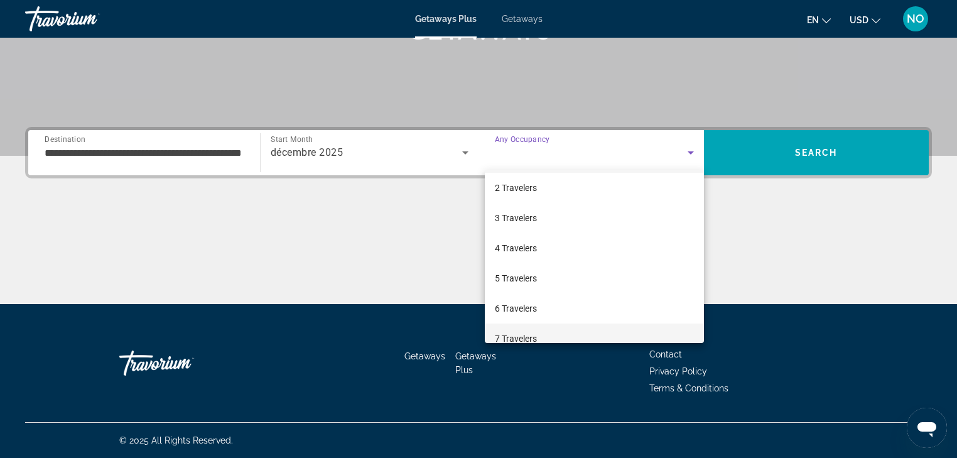
scroll to position [50, 0]
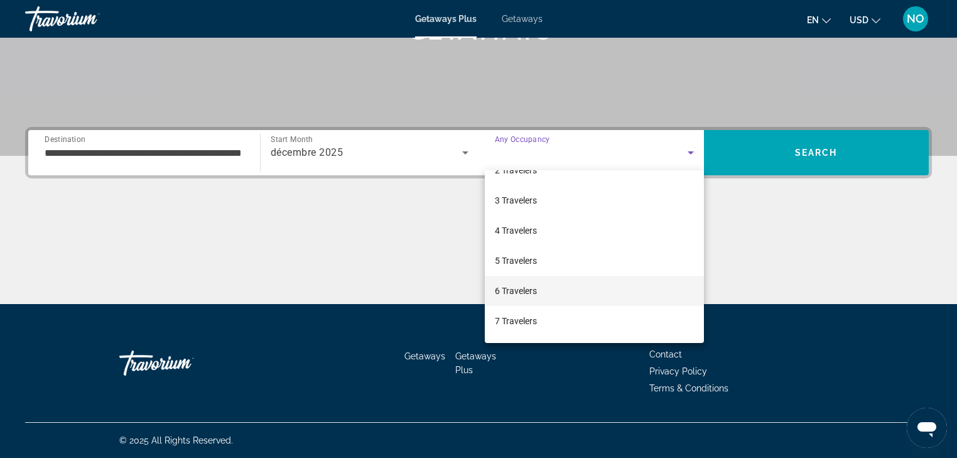
click at [532, 288] on span "6 Travelers" at bounding box center [516, 290] width 42 height 15
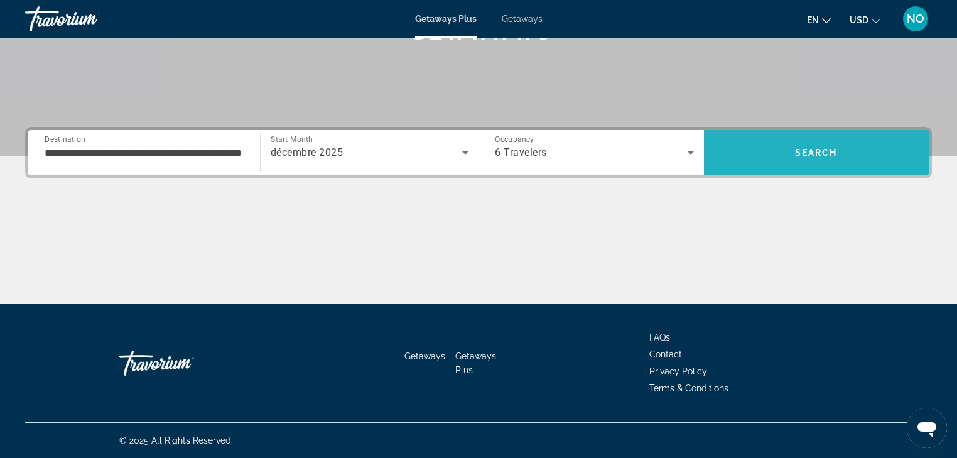
click at [837, 158] on span "Search" at bounding box center [817, 153] width 226 height 30
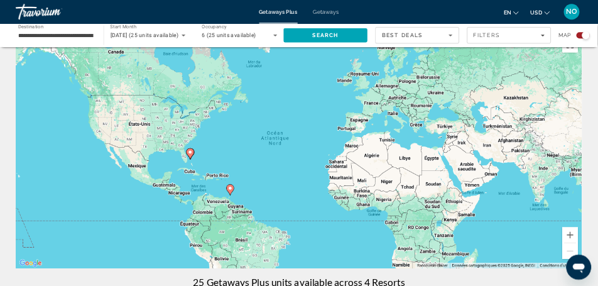
scroll to position [50, 0]
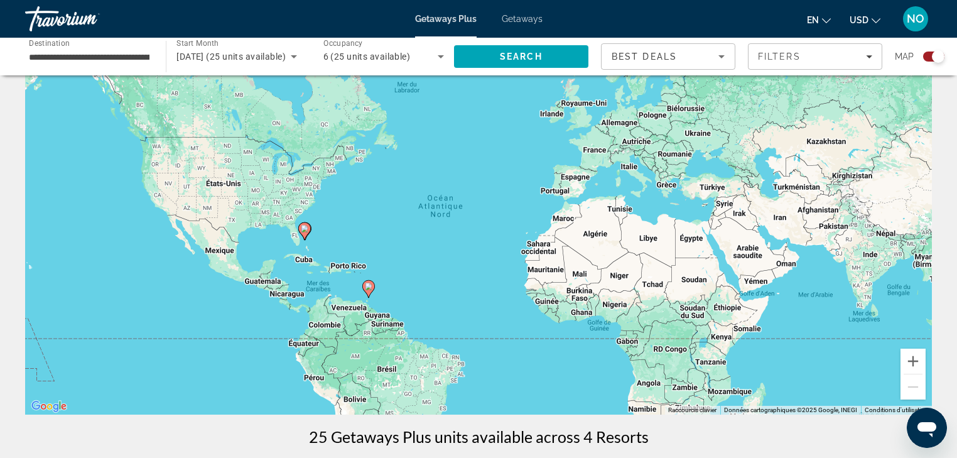
click at [304, 228] on image "Main content" at bounding box center [305, 229] width 8 height 8
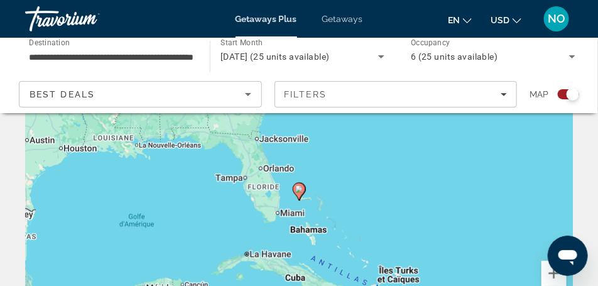
click at [301, 188] on image "Main content" at bounding box center [299, 189] width 8 height 8
type input "**********"
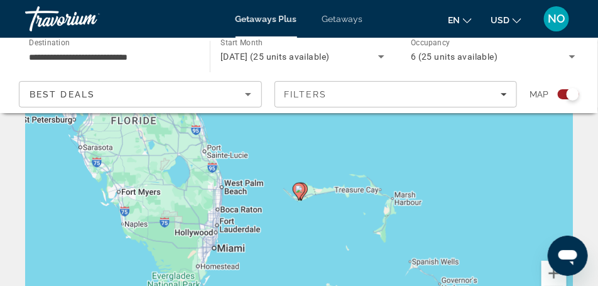
click at [300, 188] on image "Main content" at bounding box center [299, 189] width 8 height 8
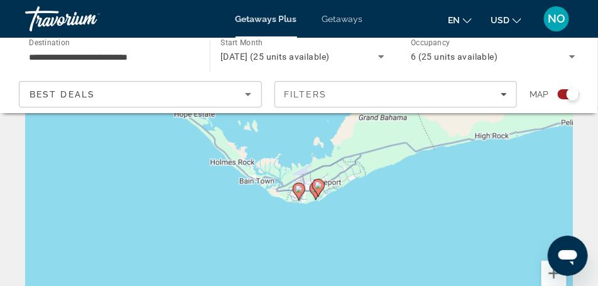
click at [303, 189] on icon "Main content" at bounding box center [298, 191] width 11 height 16
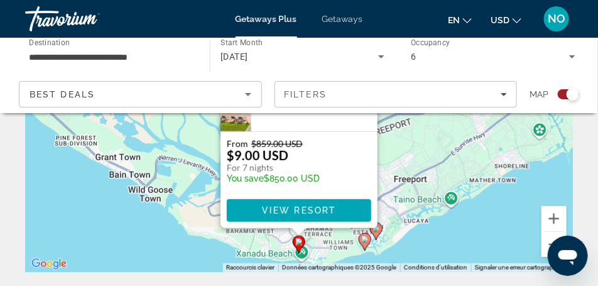
scroll to position [94, 0]
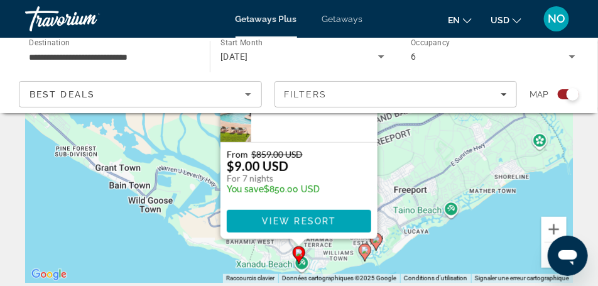
click at [363, 249] on image "Main content" at bounding box center [365, 250] width 8 height 8
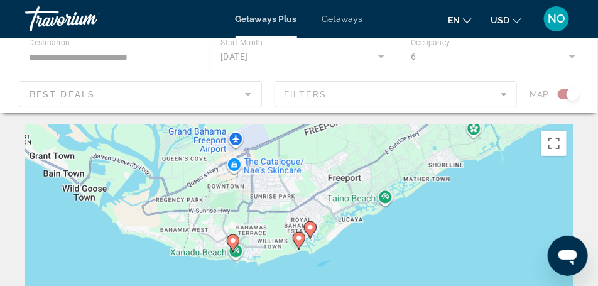
scroll to position [0, 0]
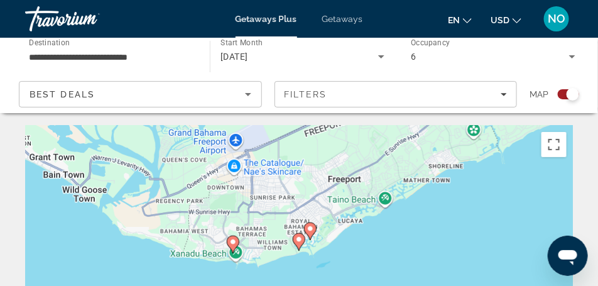
click at [302, 244] on icon "Main content" at bounding box center [298, 242] width 11 height 16
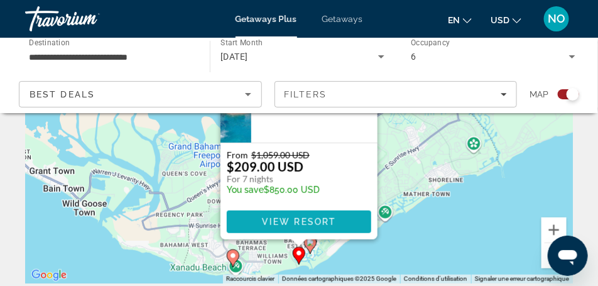
scroll to position [94, 0]
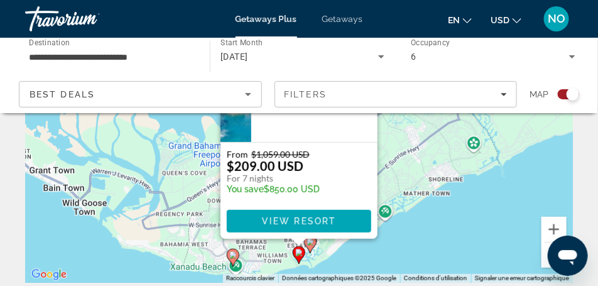
click at [315, 241] on icon "Main content" at bounding box center [310, 244] width 11 height 16
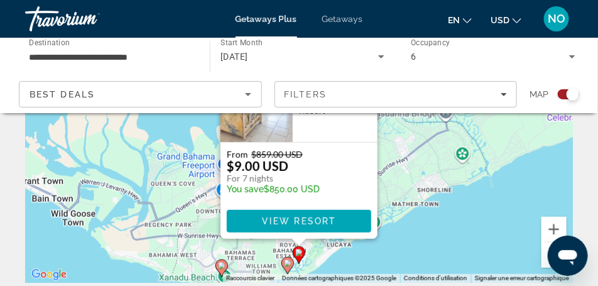
click at [222, 265] on image "Main content" at bounding box center [222, 266] width 8 height 8
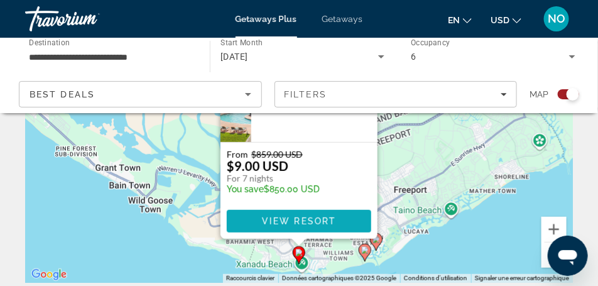
click at [288, 220] on span "View Resort" at bounding box center [299, 221] width 74 height 10
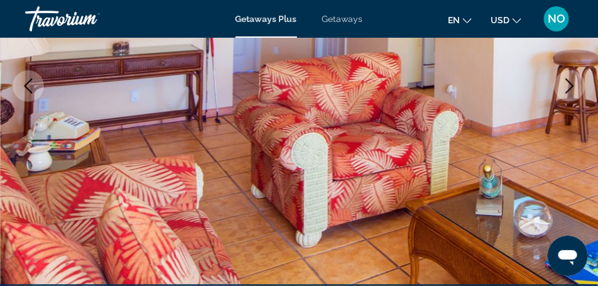
scroll to position [251, 0]
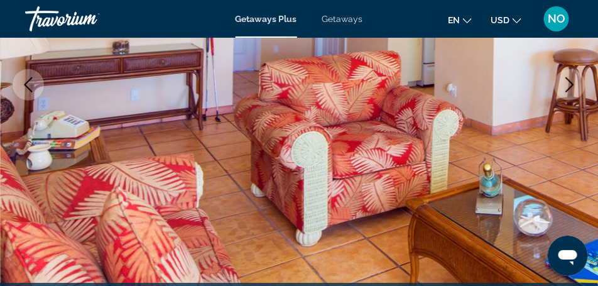
click at [569, 80] on icon "Next image" at bounding box center [570, 84] width 8 height 15
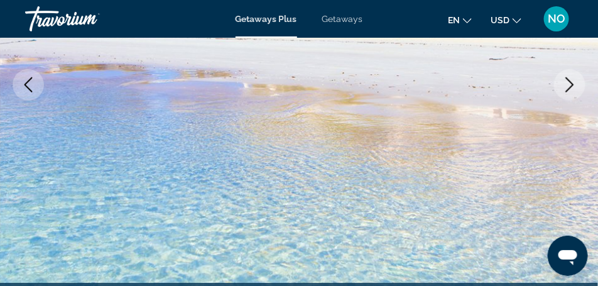
click at [568, 80] on icon "Next image" at bounding box center [569, 84] width 15 height 15
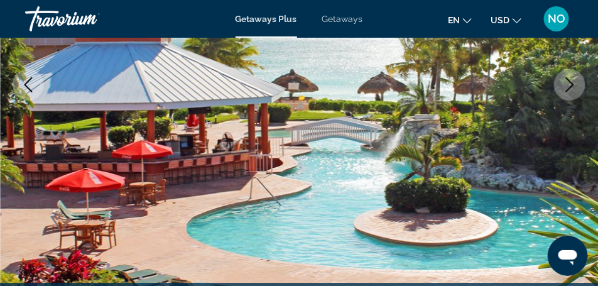
click at [568, 80] on icon "Next image" at bounding box center [569, 84] width 15 height 15
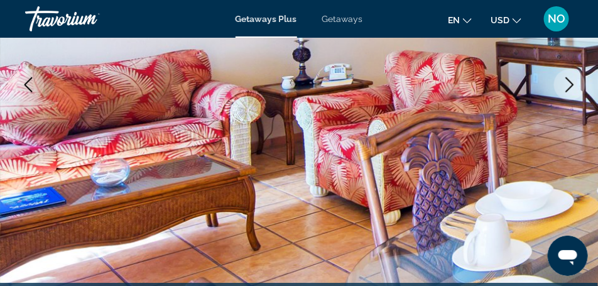
click at [568, 80] on icon "Next image" at bounding box center [569, 84] width 15 height 15
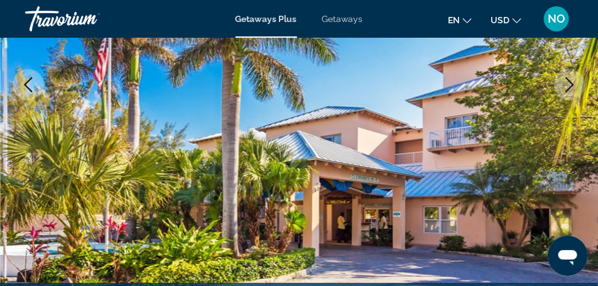
click at [568, 80] on icon "Next image" at bounding box center [569, 84] width 15 height 15
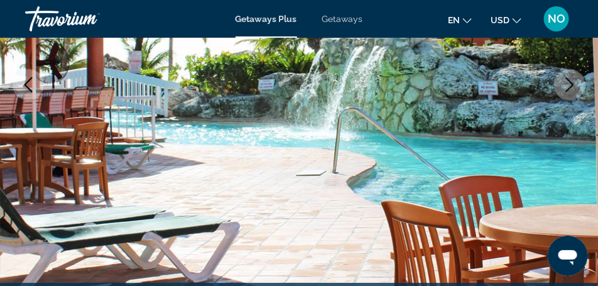
click at [568, 80] on icon "Next image" at bounding box center [569, 84] width 15 height 15
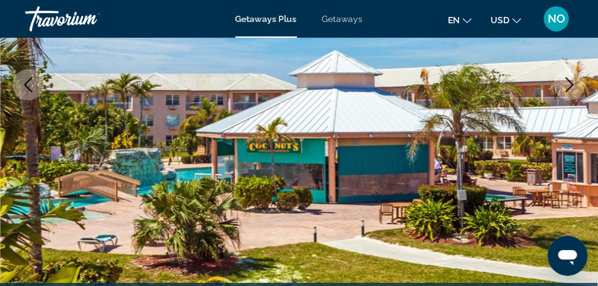
click at [568, 80] on icon "Next image" at bounding box center [569, 84] width 15 height 15
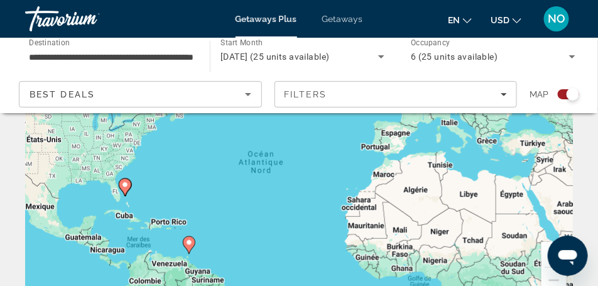
scroll to position [94, 0]
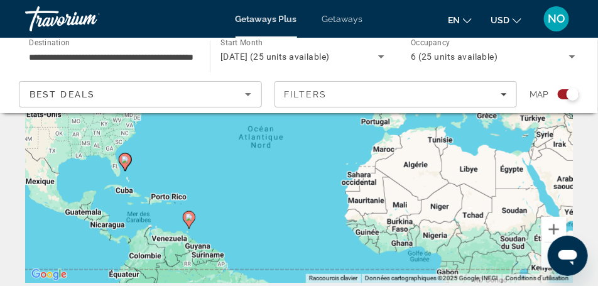
click at [193, 218] on icon "Main content" at bounding box center [188, 220] width 11 height 16
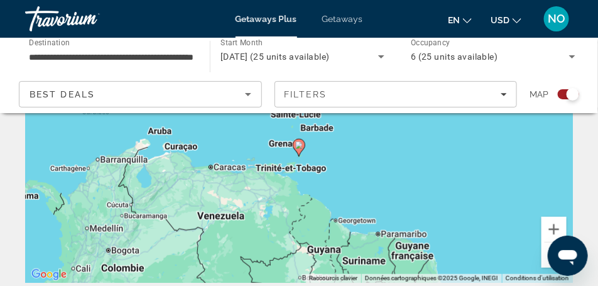
click at [302, 142] on image "Main content" at bounding box center [299, 145] width 8 height 8
type input "**********"
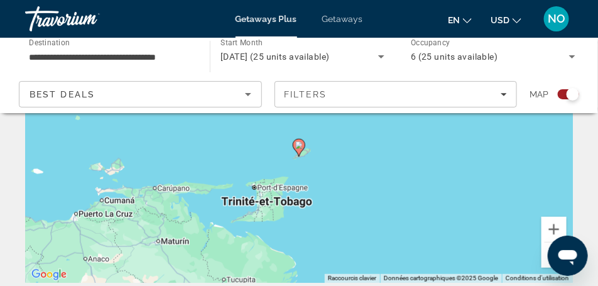
click at [299, 150] on icon "Main content" at bounding box center [298, 147] width 11 height 16
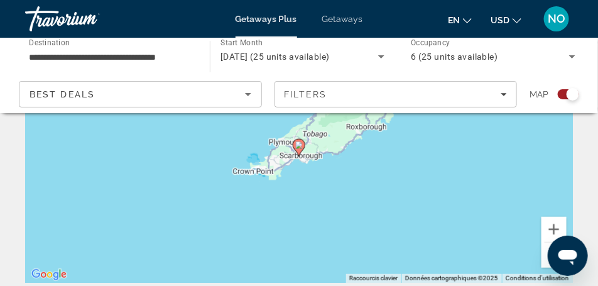
click at [299, 150] on icon "Main content" at bounding box center [298, 147] width 11 height 16
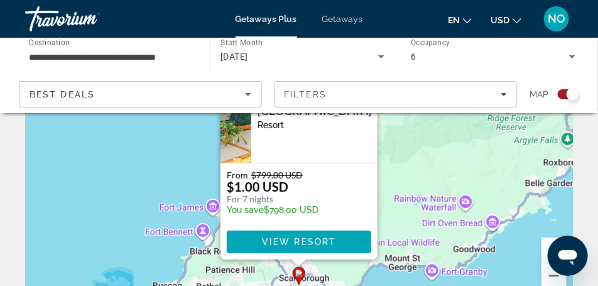
scroll to position [63, 0]
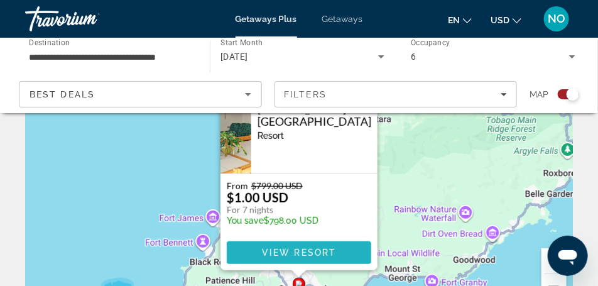
click at [308, 250] on span "View Resort" at bounding box center [299, 253] width 74 height 10
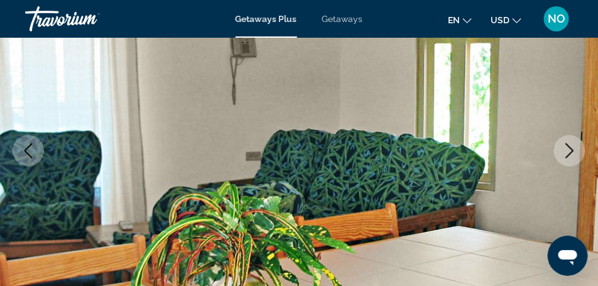
scroll to position [220, 0]
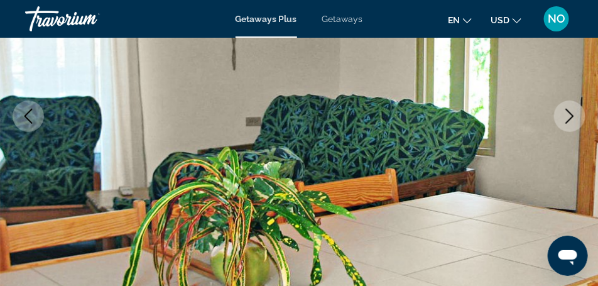
click at [570, 118] on icon "Next image" at bounding box center [569, 116] width 15 height 15
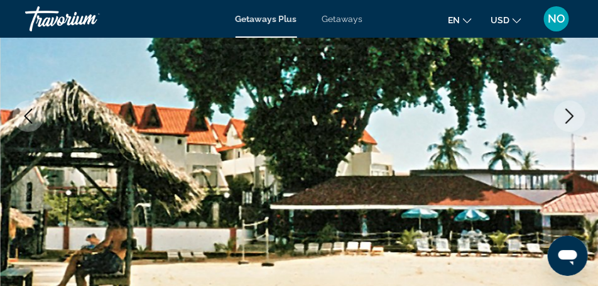
click at [566, 117] on icon "Next image" at bounding box center [569, 116] width 15 height 15
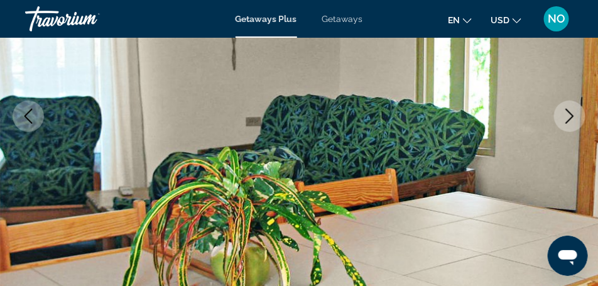
click at [566, 117] on icon "Next image" at bounding box center [569, 116] width 15 height 15
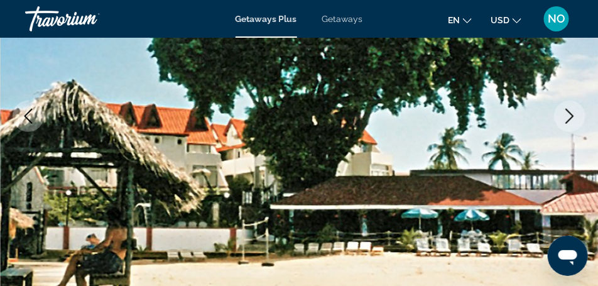
click at [566, 117] on icon "Next image" at bounding box center [569, 116] width 15 height 15
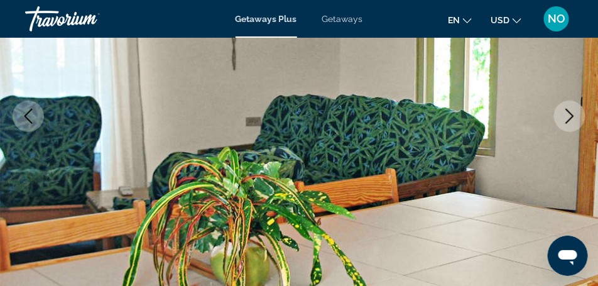
click at [566, 117] on icon "Next image" at bounding box center [569, 116] width 15 height 15
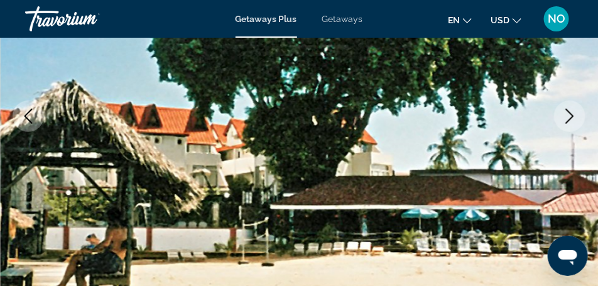
click at [566, 117] on icon "Next image" at bounding box center [569, 116] width 15 height 15
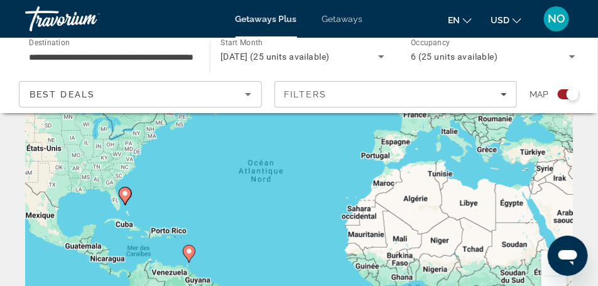
scroll to position [63, 0]
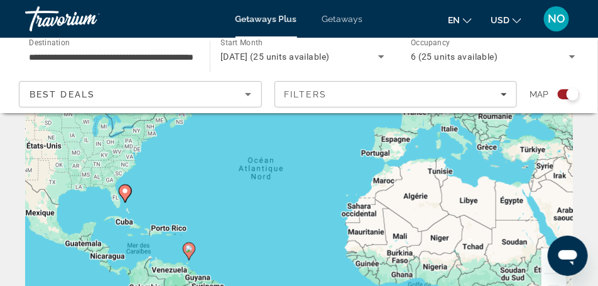
click at [122, 194] on image "Main content" at bounding box center [125, 191] width 8 height 8
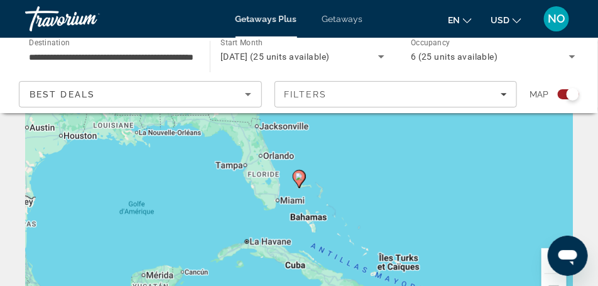
click at [299, 178] on image "Main content" at bounding box center [299, 177] width 8 height 8
type input "**********"
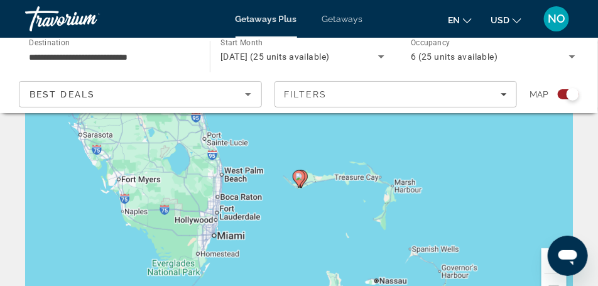
click at [299, 178] on image "Main content" at bounding box center [299, 177] width 8 height 8
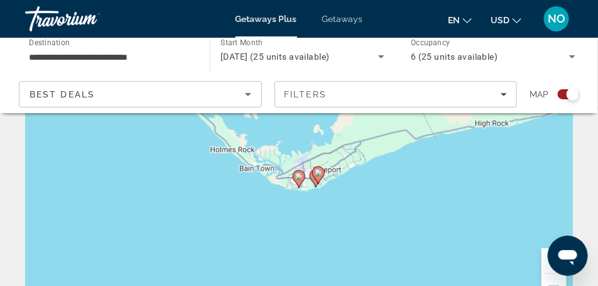
click at [299, 178] on image "Main content" at bounding box center [299, 177] width 8 height 8
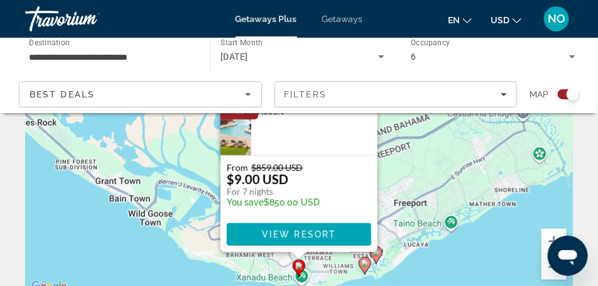
scroll to position [94, 0]
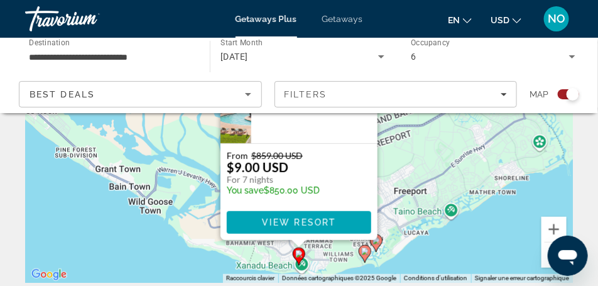
click at [362, 251] on image "Main content" at bounding box center [365, 252] width 8 height 8
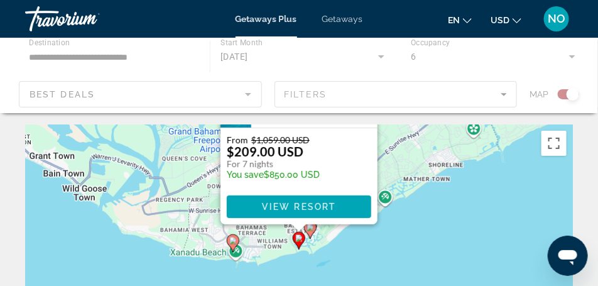
scroll to position [0, 0]
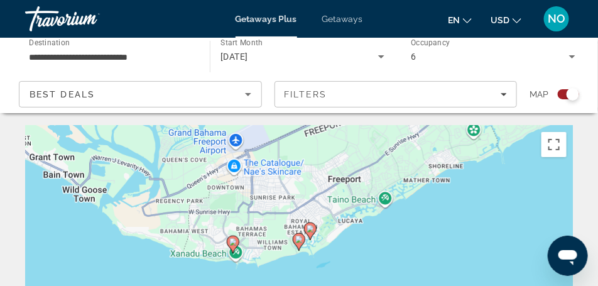
click at [300, 246] on icon "Main content" at bounding box center [298, 242] width 11 height 16
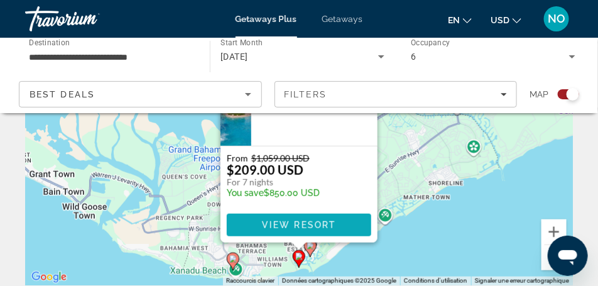
scroll to position [94, 0]
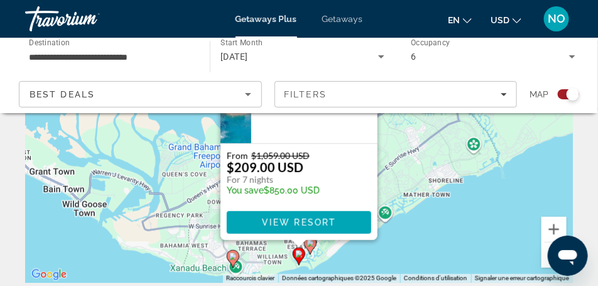
click at [311, 246] on image "Main content" at bounding box center [311, 243] width 8 height 8
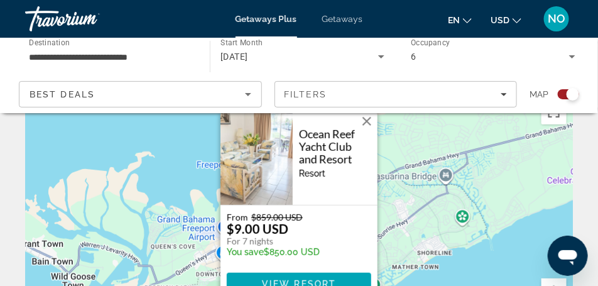
scroll to position [63, 0]
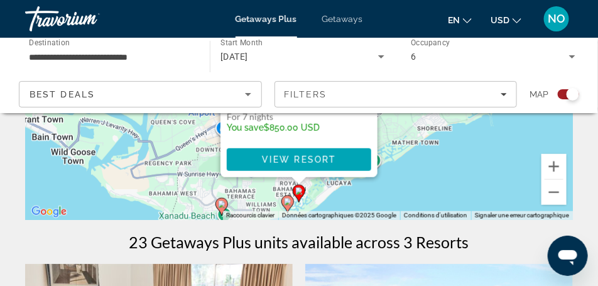
click at [286, 199] on image "Main content" at bounding box center [288, 202] width 8 height 8
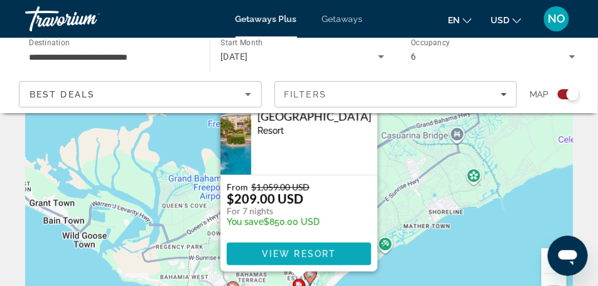
click at [281, 251] on span "View Resort" at bounding box center [299, 254] width 74 height 10
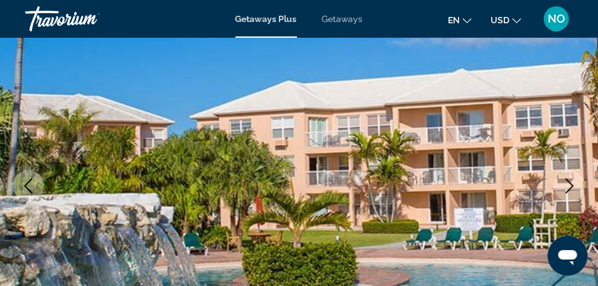
scroll to position [220, 0]
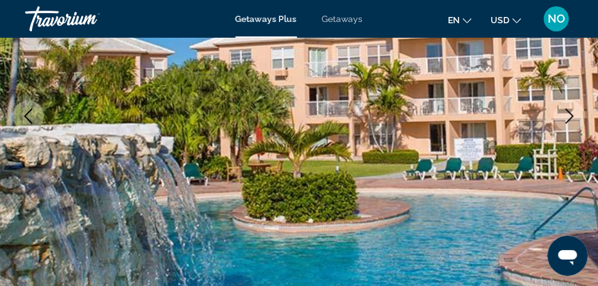
click at [564, 114] on icon "Next image" at bounding box center [569, 116] width 15 height 15
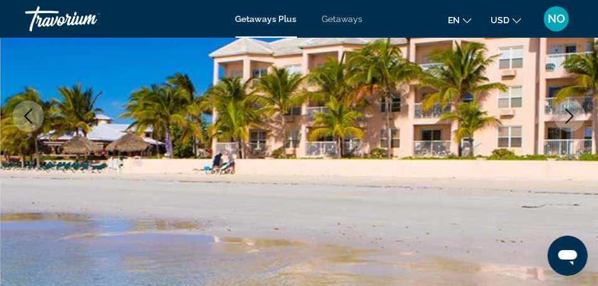
click at [564, 114] on icon "Next image" at bounding box center [569, 116] width 15 height 15
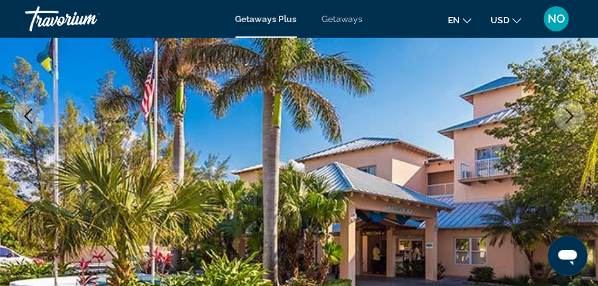
click at [564, 114] on icon "Next image" at bounding box center [569, 116] width 15 height 15
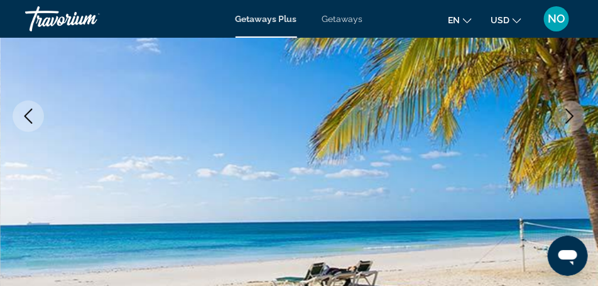
click at [564, 114] on icon "Next image" at bounding box center [569, 116] width 15 height 15
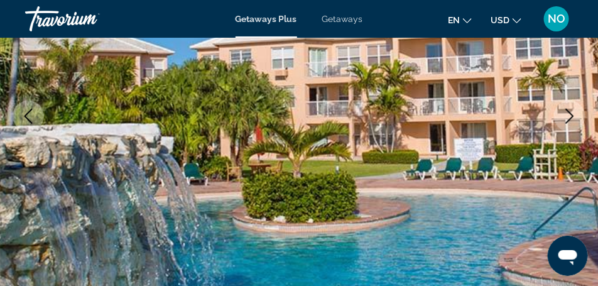
click at [564, 114] on icon "Next image" at bounding box center [569, 116] width 15 height 15
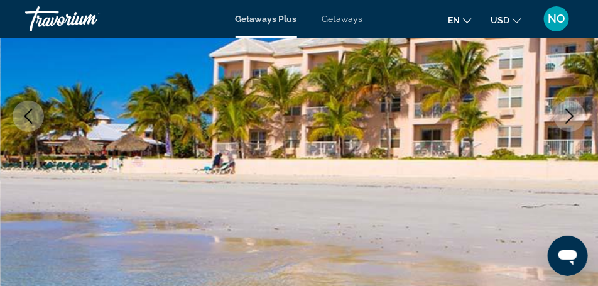
click at [564, 114] on icon "Next image" at bounding box center [569, 116] width 15 height 15
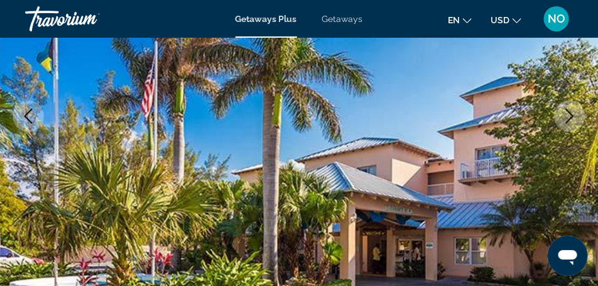
click at [564, 114] on icon "Next image" at bounding box center [569, 116] width 15 height 15
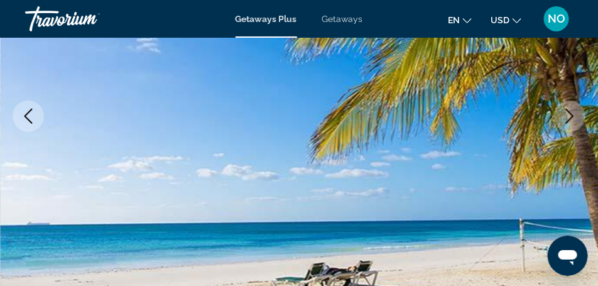
click at [564, 114] on icon "Next image" at bounding box center [569, 116] width 15 height 15
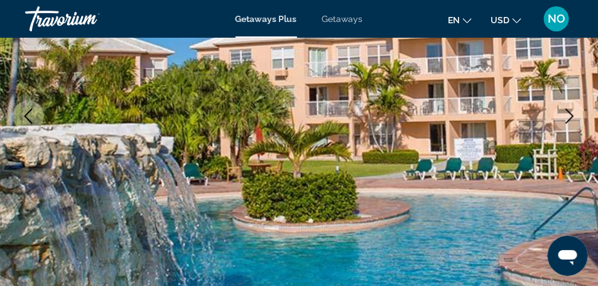
click at [564, 114] on icon "Next image" at bounding box center [569, 116] width 15 height 15
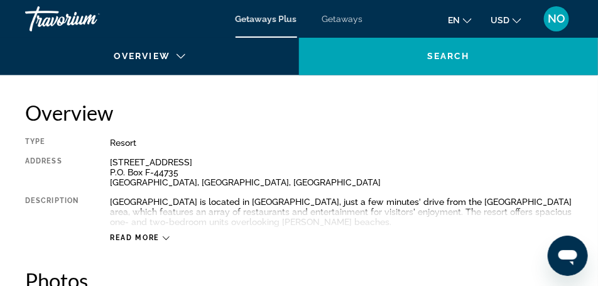
scroll to position [628, 0]
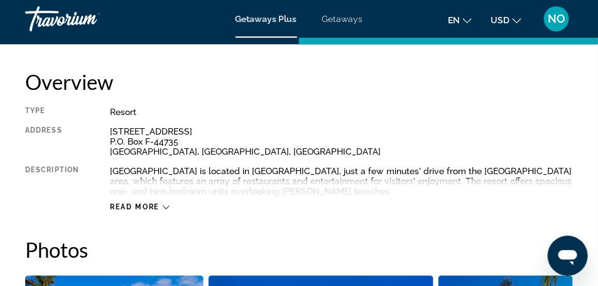
click at [163, 208] on icon "Main content" at bounding box center [166, 207] width 7 height 7
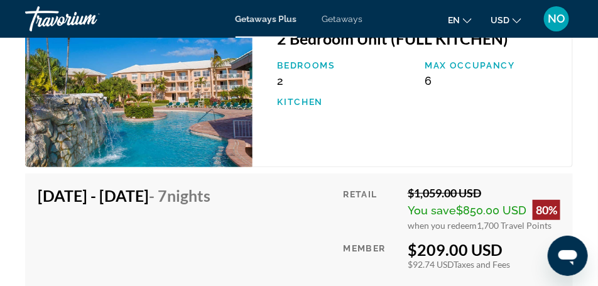
scroll to position [2450, 0]
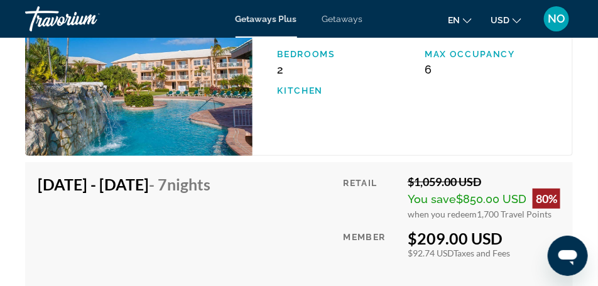
click at [186, 185] on h4 "Dec 5, 2025 - Dec 12, 2025 - 7 Nights" at bounding box center [124, 184] width 173 height 19
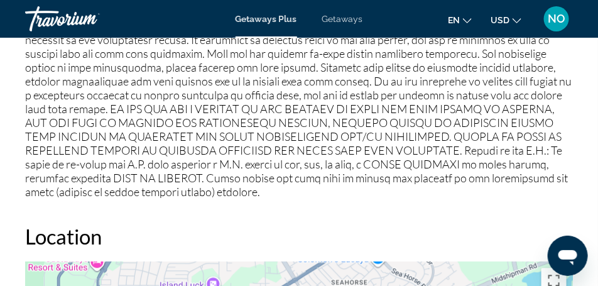
scroll to position [1728, 0]
